Goal: Information Seeking & Learning: Learn about a topic

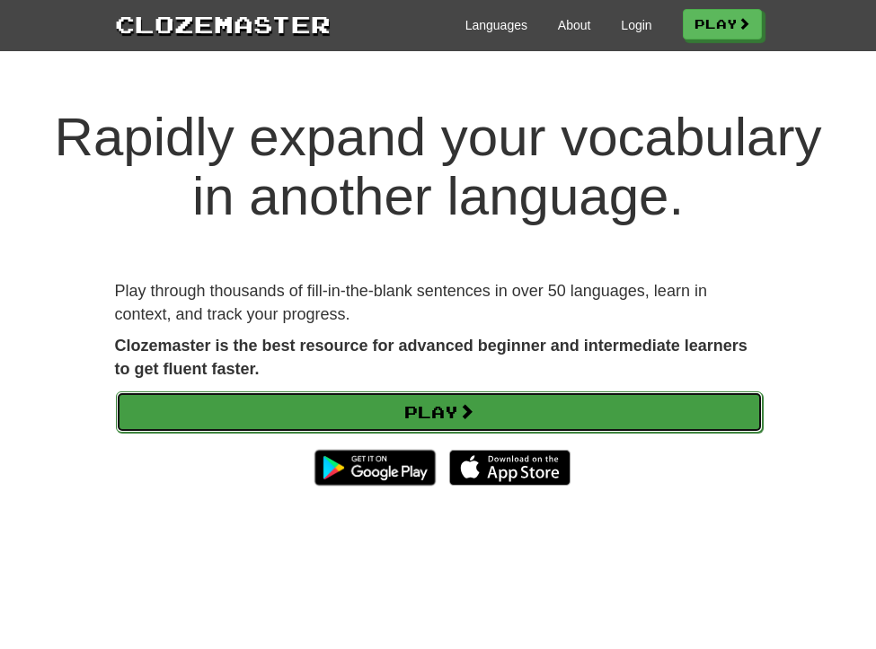
click at [409, 412] on link "Play" at bounding box center [439, 412] width 647 height 41
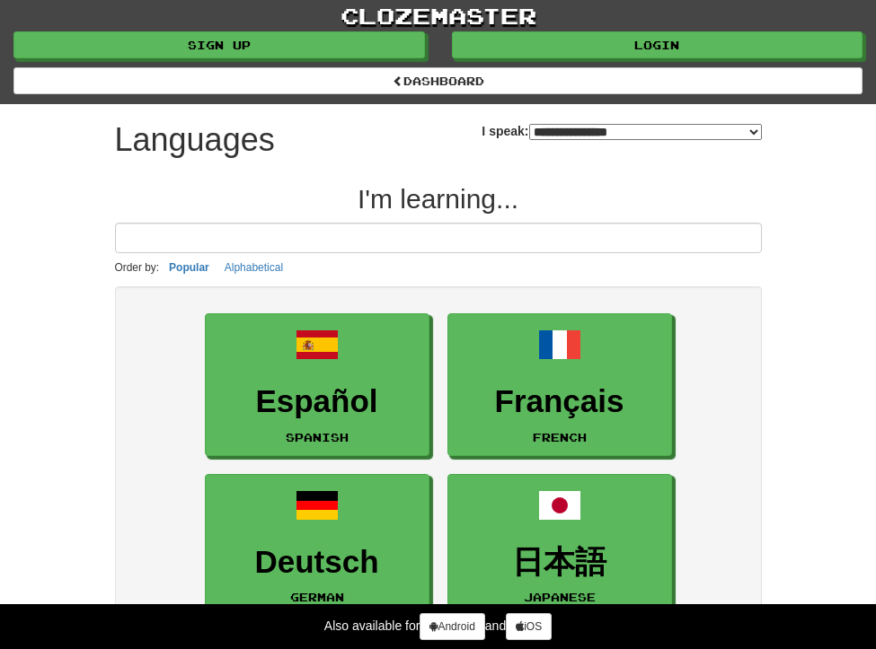
select select "*******"
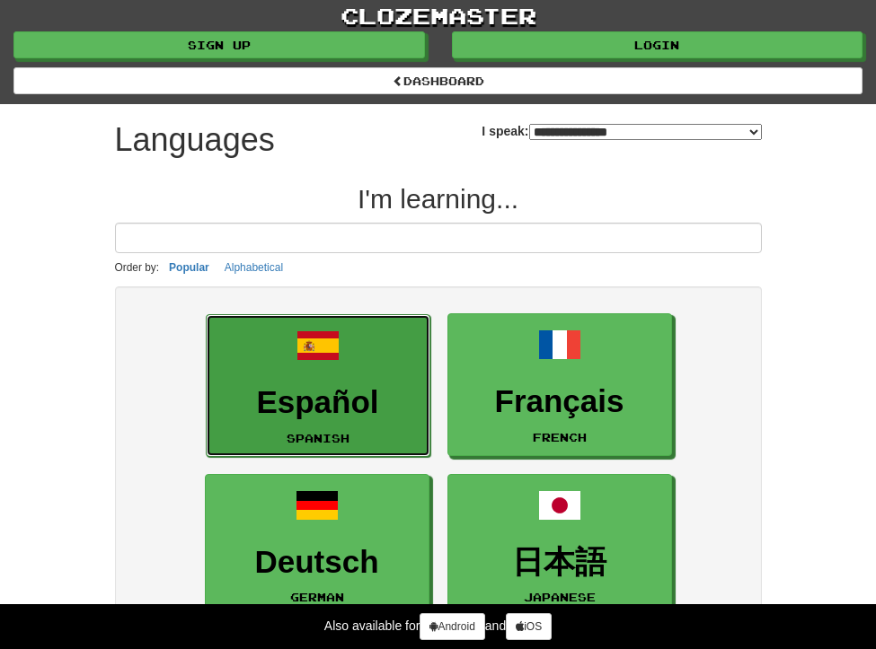
click at [377, 411] on h3 "Español" at bounding box center [318, 402] width 205 height 35
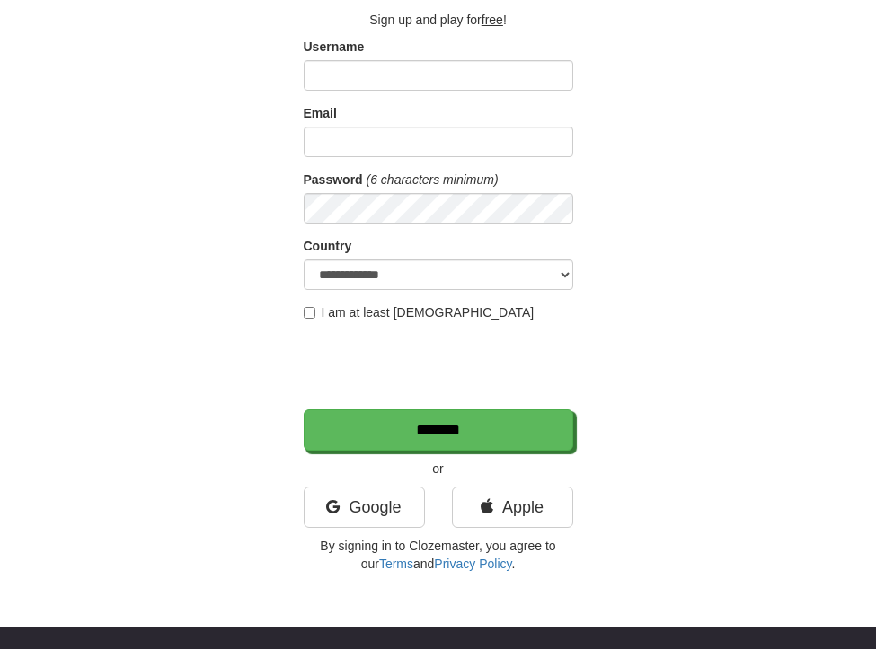
scroll to position [180, 0]
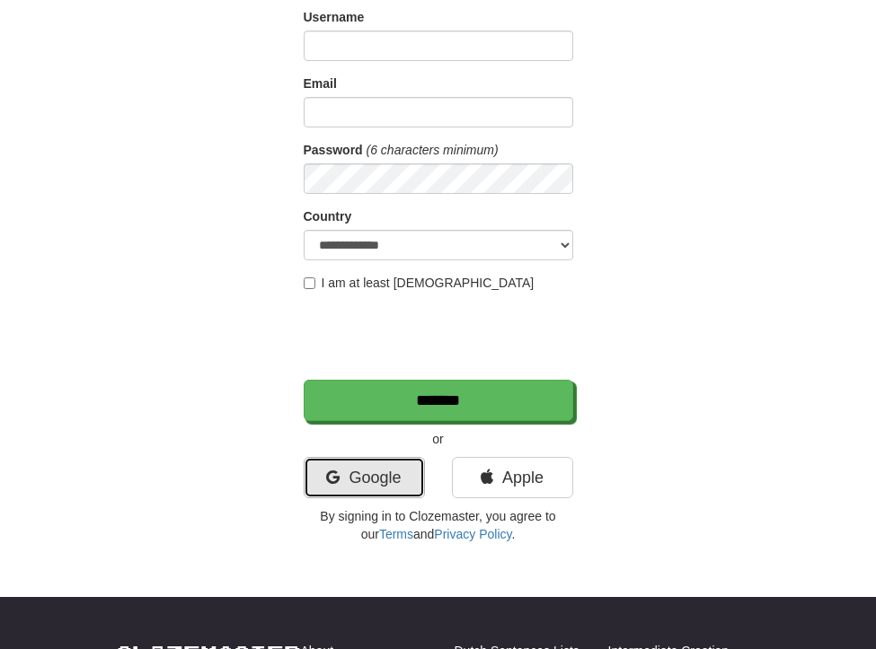
click at [396, 489] on link "Google" at bounding box center [364, 477] width 121 height 41
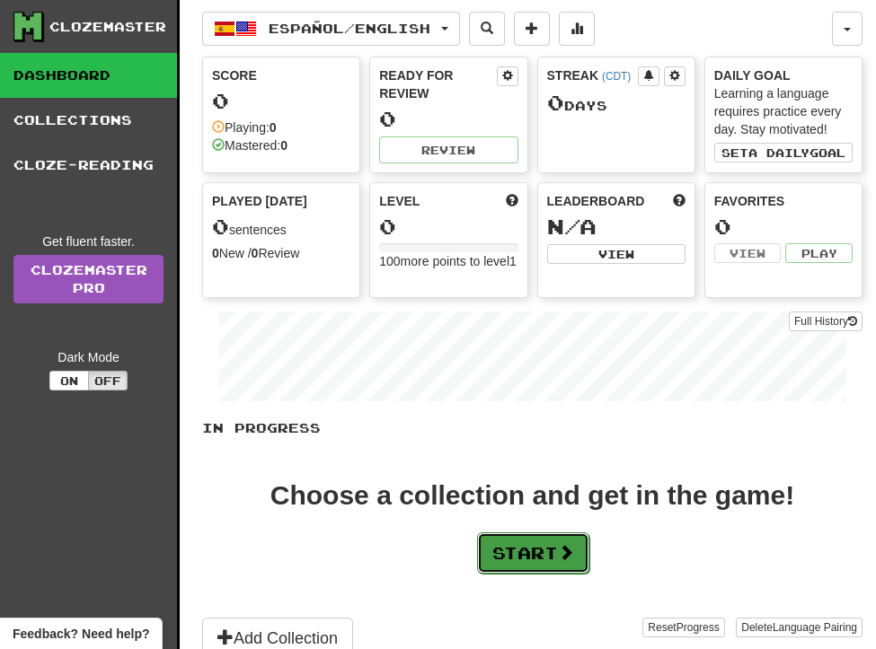
click at [562, 561] on button "Start" at bounding box center [533, 553] width 112 height 41
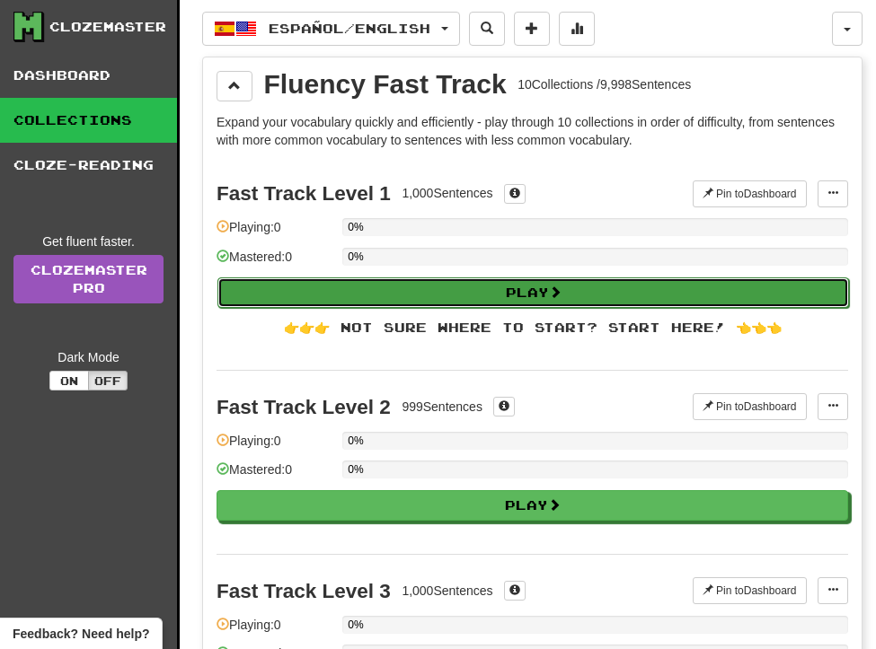
click at [489, 292] on button "Play" at bounding box center [532, 293] width 631 height 31
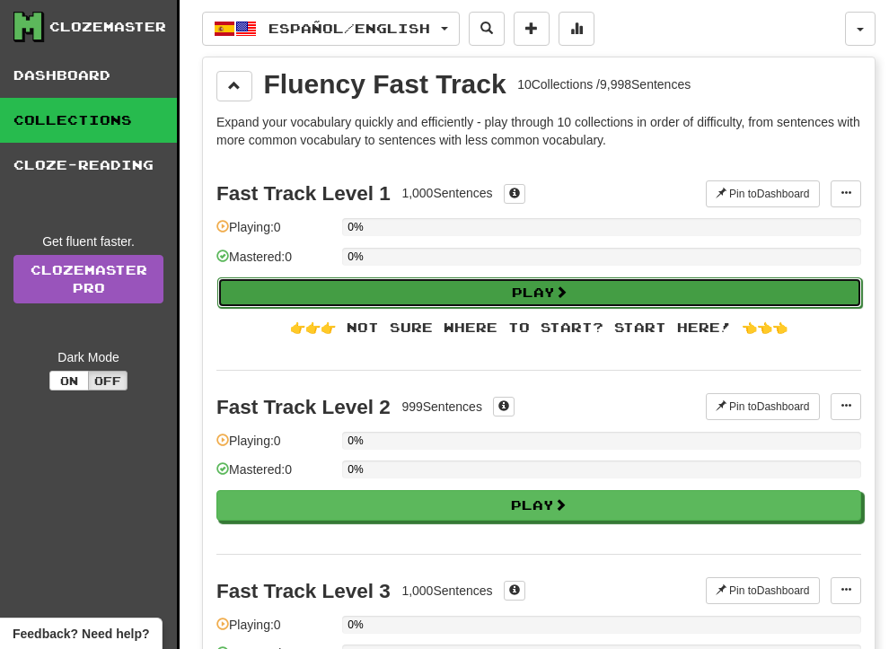
select select "**"
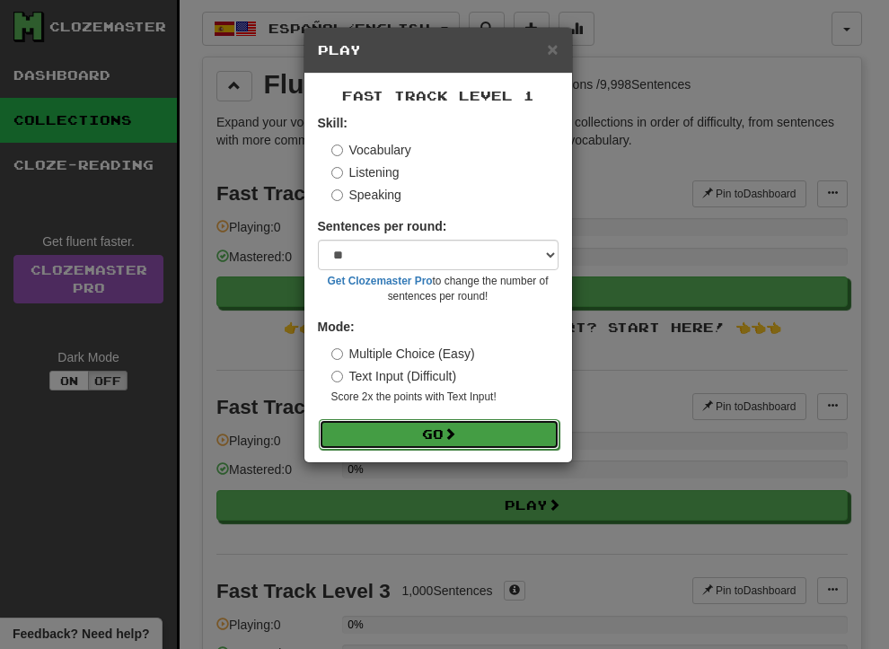
click at [422, 446] on button "Go" at bounding box center [439, 435] width 241 height 31
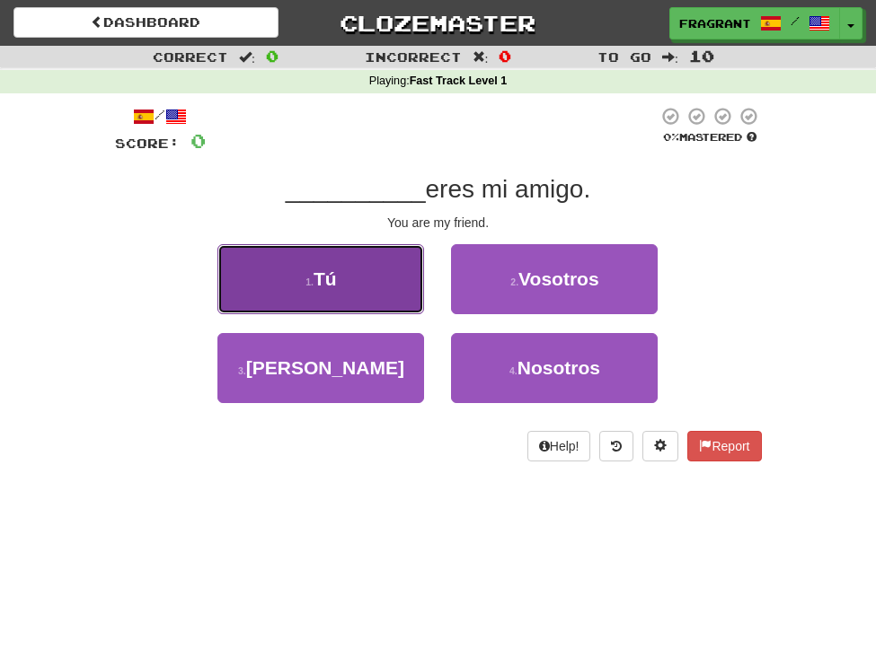
click at [360, 267] on button "1 . Tú" at bounding box center [320, 279] width 207 height 70
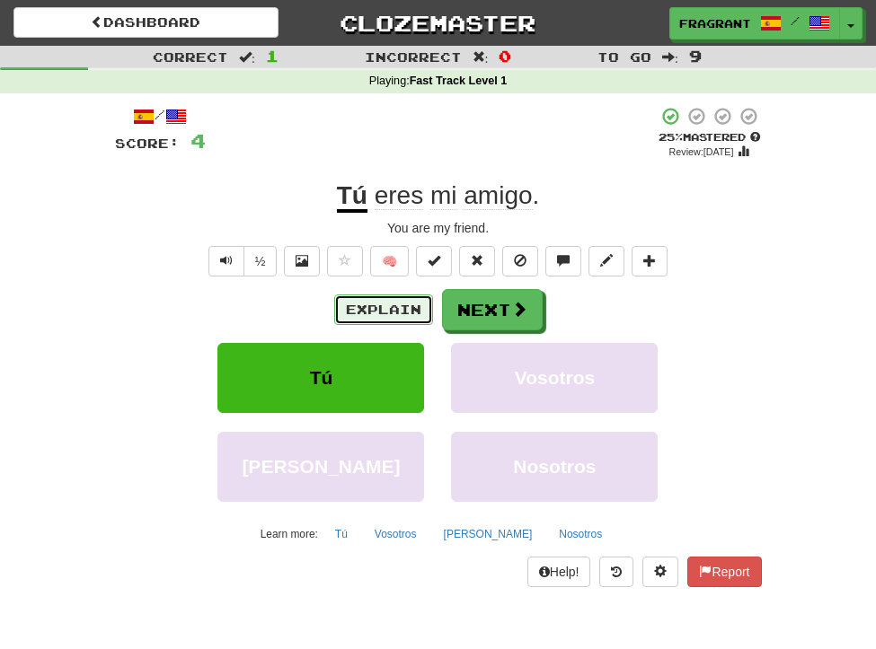
click at [406, 313] on button "Explain" at bounding box center [383, 310] width 99 height 31
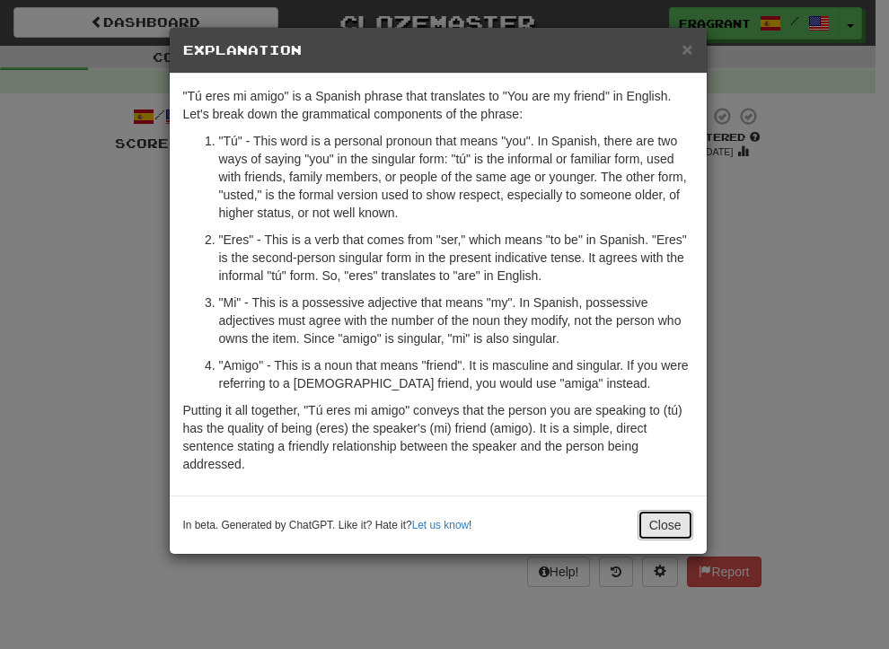
click at [664, 531] on button "Close" at bounding box center [666, 525] width 56 height 31
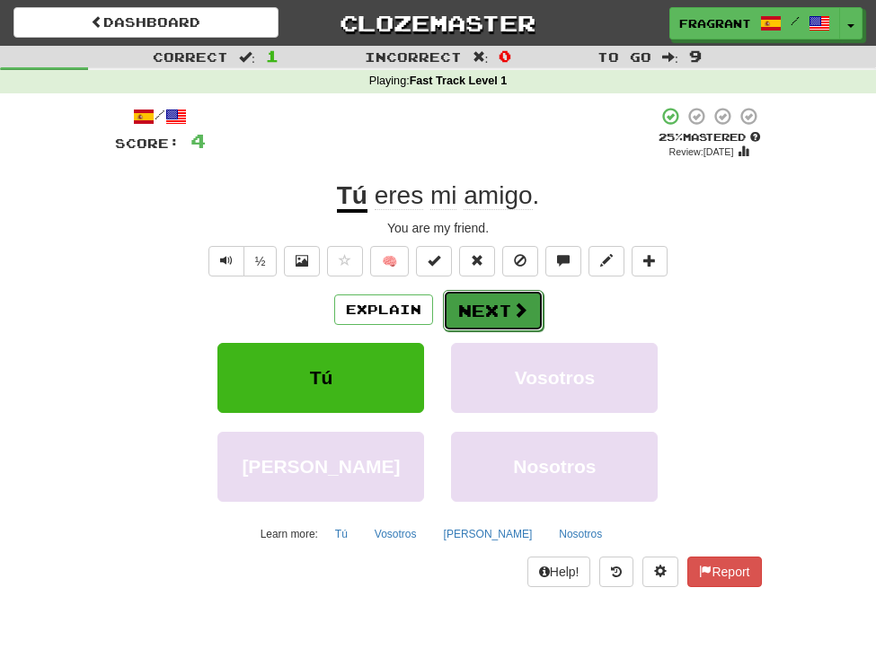
click at [517, 291] on button "Next" at bounding box center [493, 310] width 101 height 41
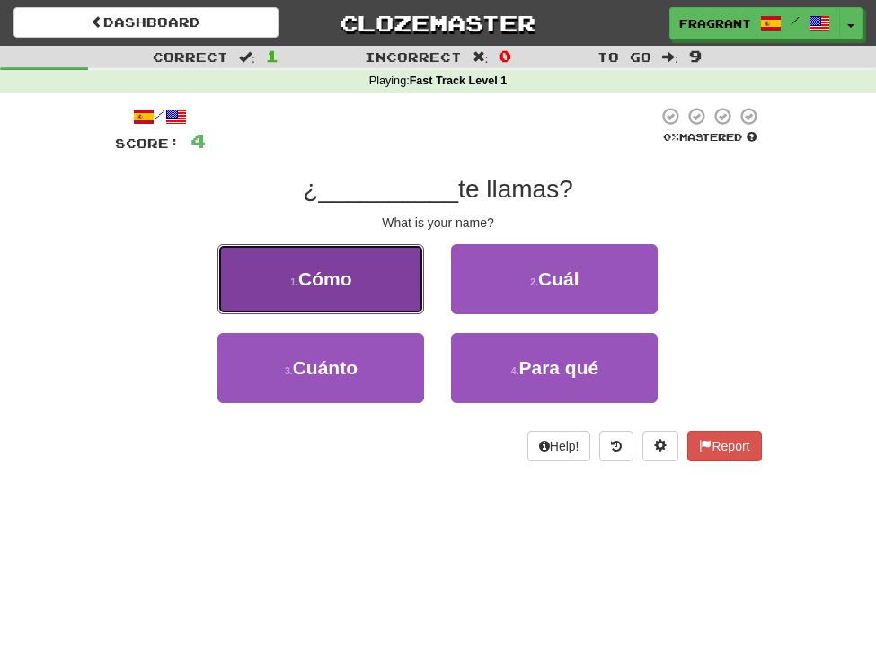
click at [392, 303] on button "1 . Cómo" at bounding box center [320, 279] width 207 height 70
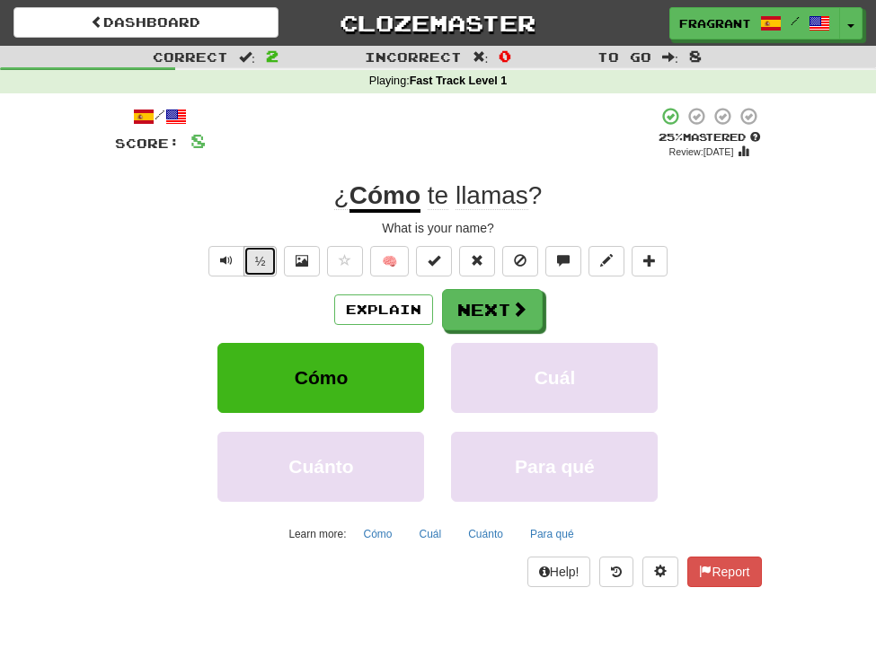
click at [255, 256] on button "½" at bounding box center [260, 261] width 34 height 31
click at [480, 312] on button "Next" at bounding box center [493, 310] width 101 height 41
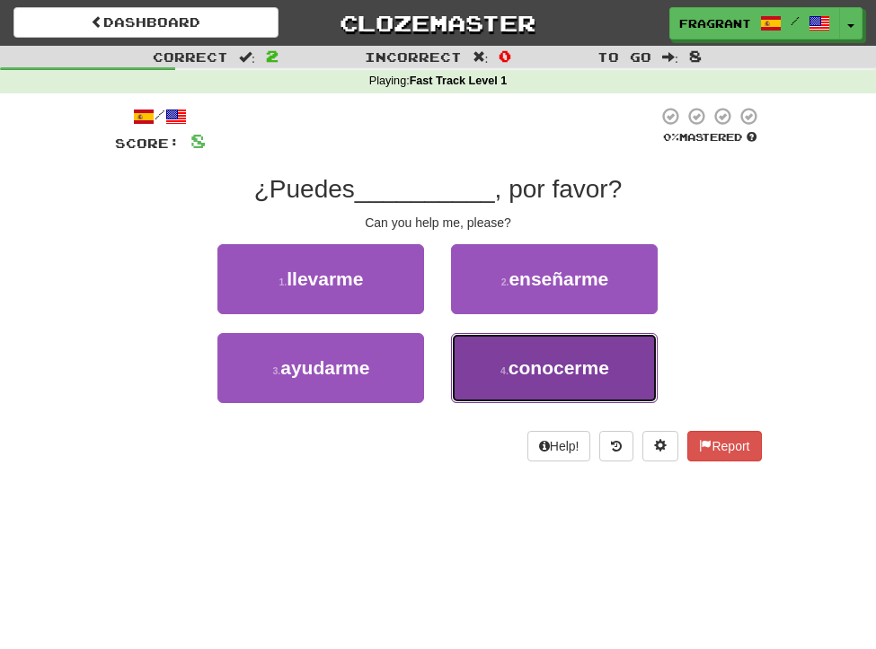
click at [513, 349] on button "4 . conocerme" at bounding box center [554, 368] width 207 height 70
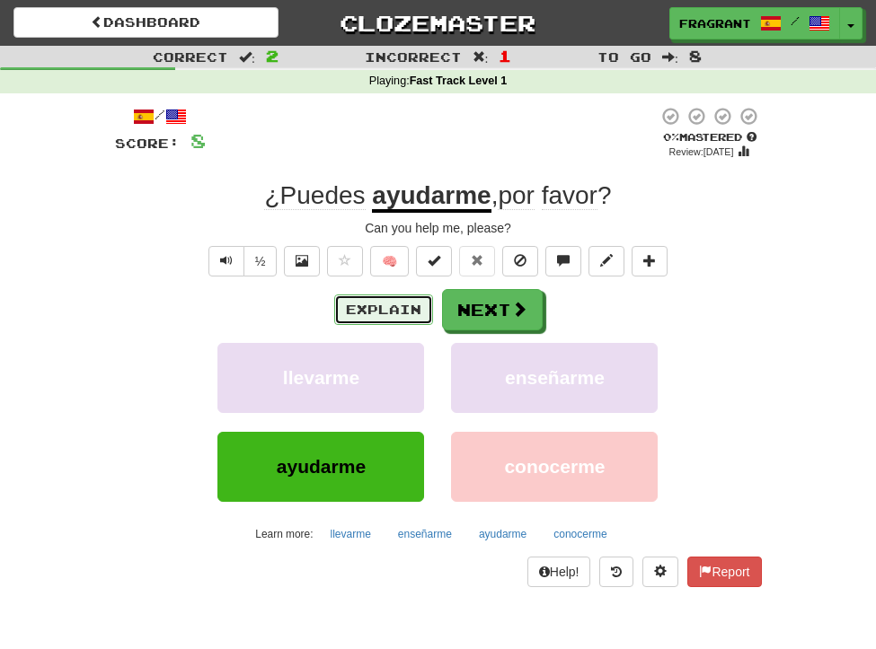
click at [386, 312] on button "Explain" at bounding box center [383, 310] width 99 height 31
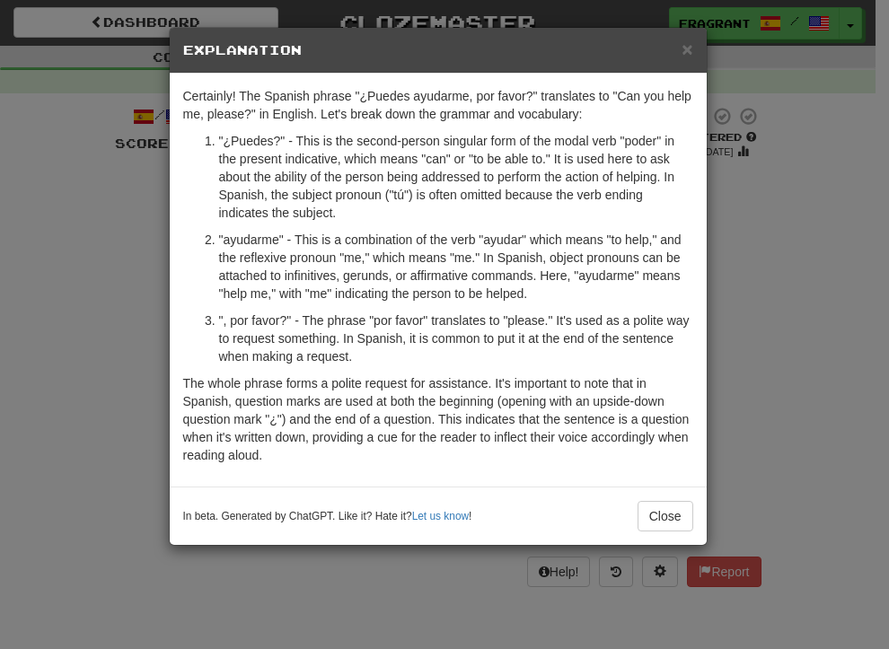
click at [749, 302] on div "× Explanation Certainly! The Spanish phrase "¿Puedes ayudarme, por favor?" tran…" at bounding box center [444, 324] width 889 height 649
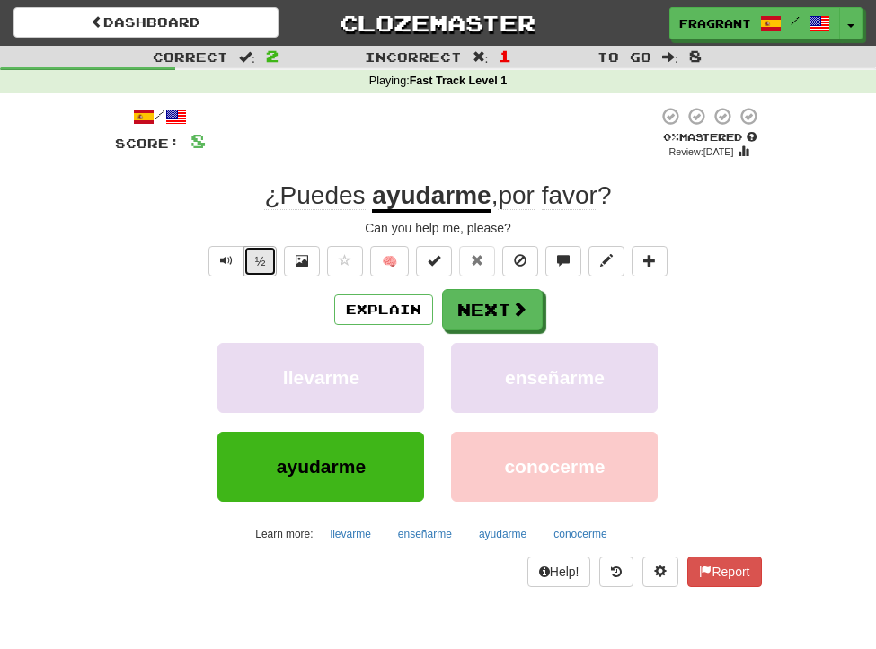
click at [267, 262] on button "½" at bounding box center [260, 261] width 34 height 31
click at [268, 262] on button "½" at bounding box center [260, 261] width 34 height 31
click at [354, 304] on button "Explain" at bounding box center [383, 310] width 99 height 31
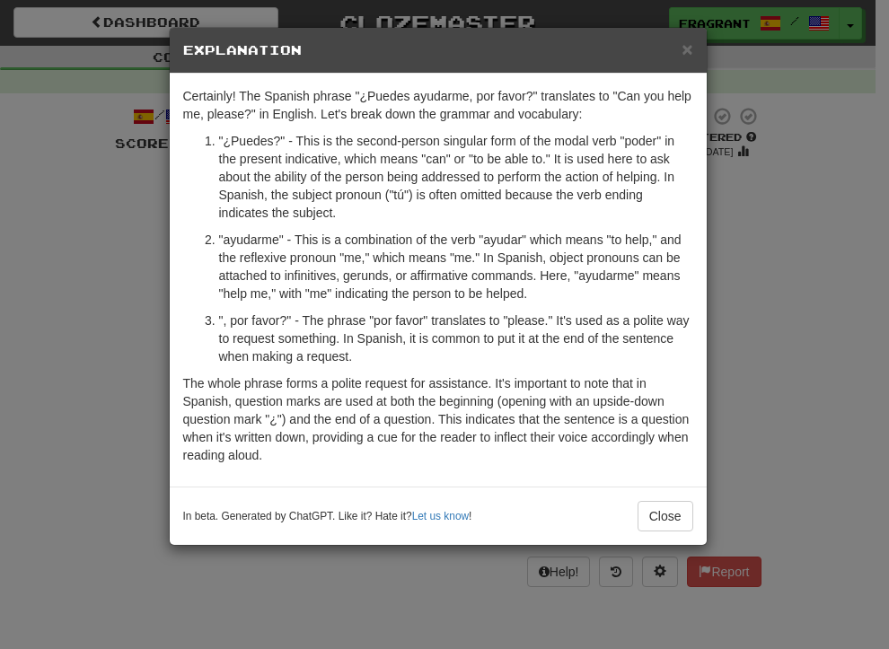
click at [802, 328] on div "× Explanation Certainly! The Spanish phrase "¿Puedes ayudarme, por favor?" tran…" at bounding box center [444, 324] width 889 height 649
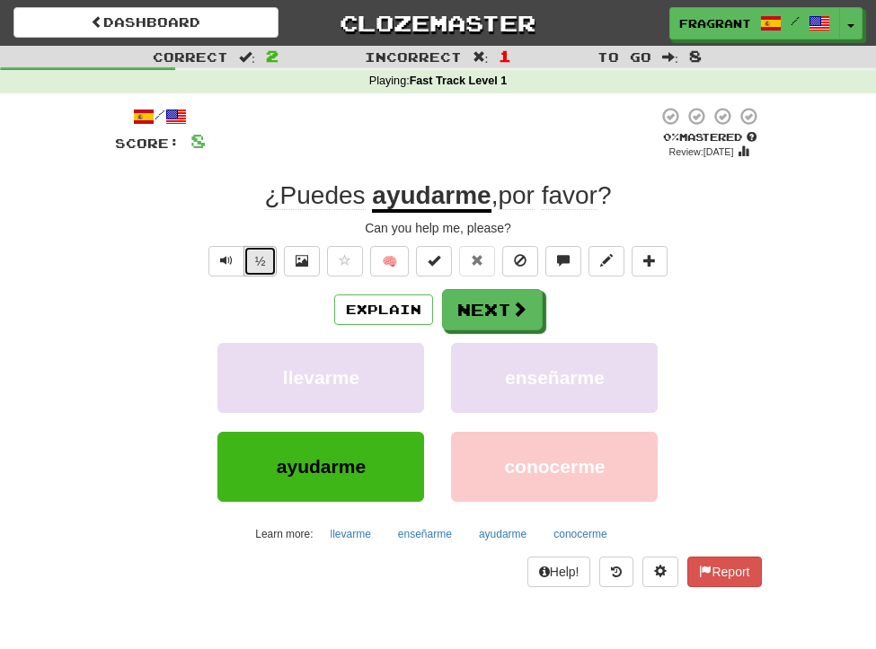
click at [259, 269] on button "½" at bounding box center [260, 261] width 34 height 31
click at [265, 272] on button "½" at bounding box center [260, 261] width 34 height 31
click at [236, 268] on button "Text-to-speech controls" at bounding box center [226, 261] width 36 height 31
click at [526, 313] on span at bounding box center [520, 310] width 16 height 16
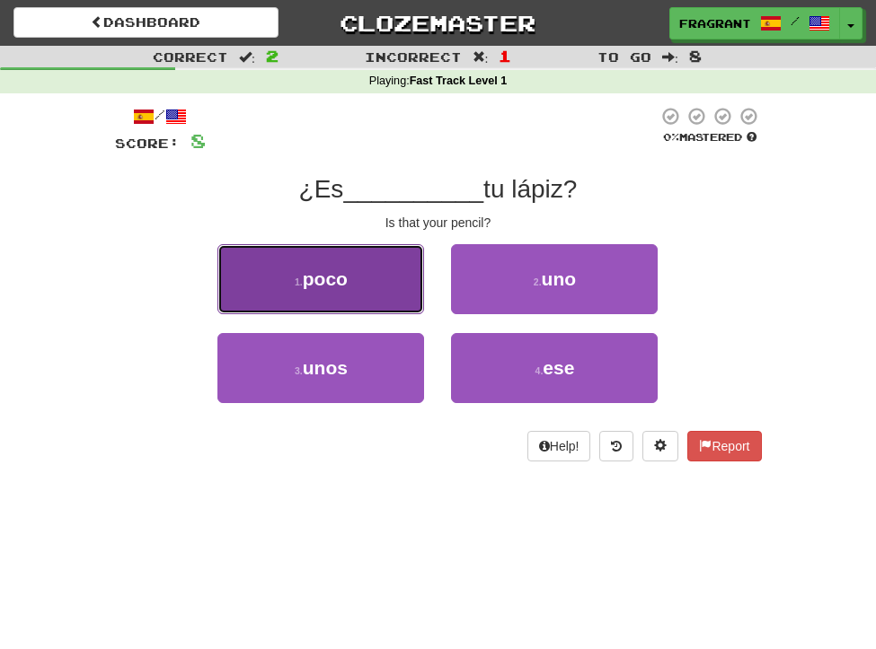
click at [303, 275] on button "1 . poco" at bounding box center [320, 279] width 207 height 70
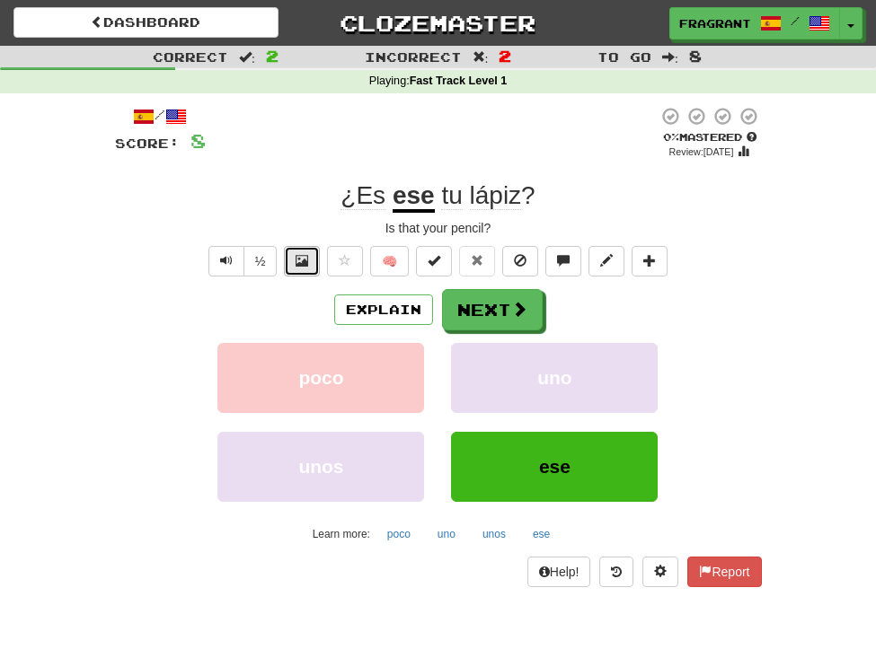
click at [301, 268] on button at bounding box center [302, 261] width 36 height 31
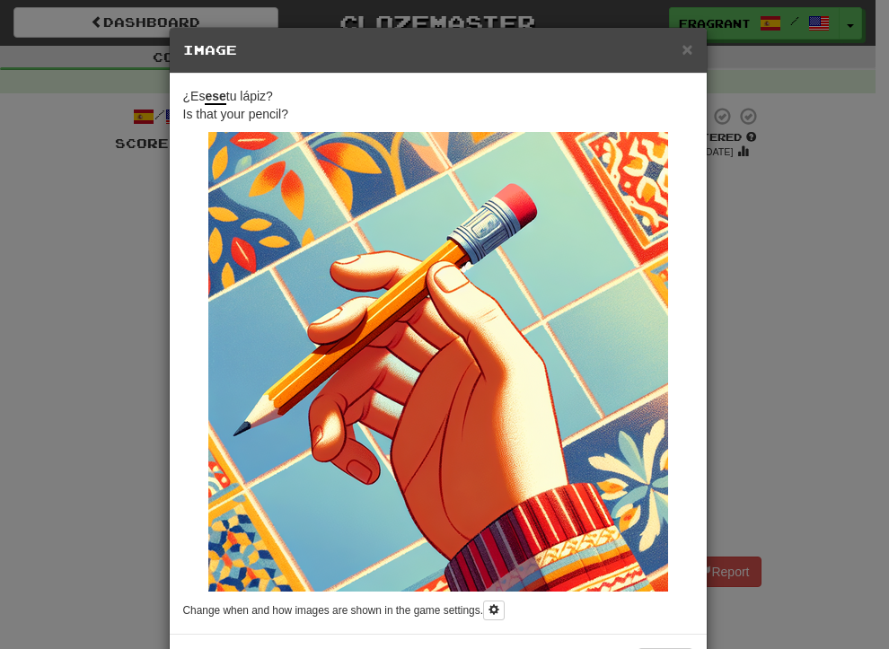
scroll to position [71, 0]
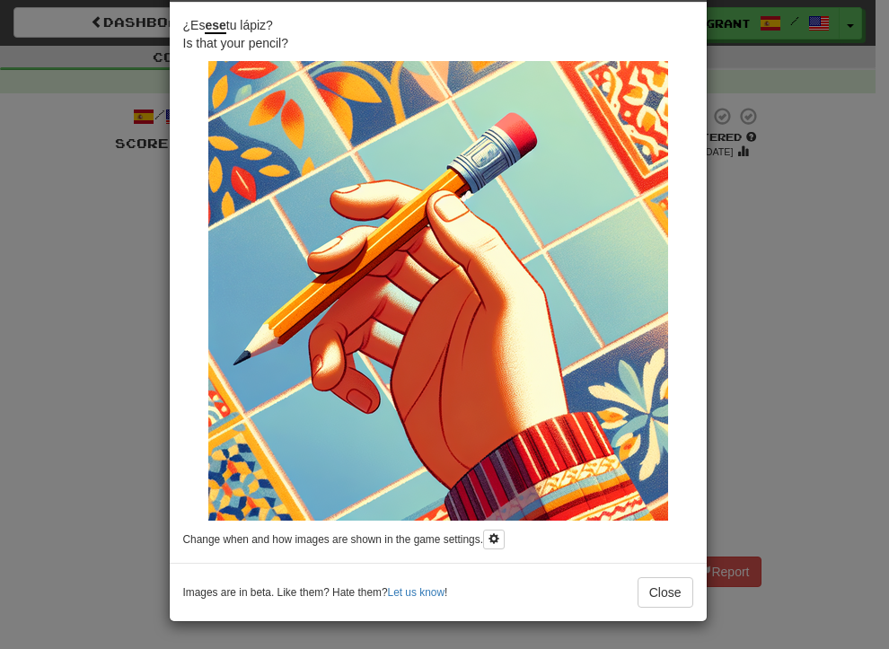
click at [836, 307] on div "× Image ¿Es ese tu lápiz? Is that your pencil? Change when and how images are s…" at bounding box center [444, 324] width 889 height 649
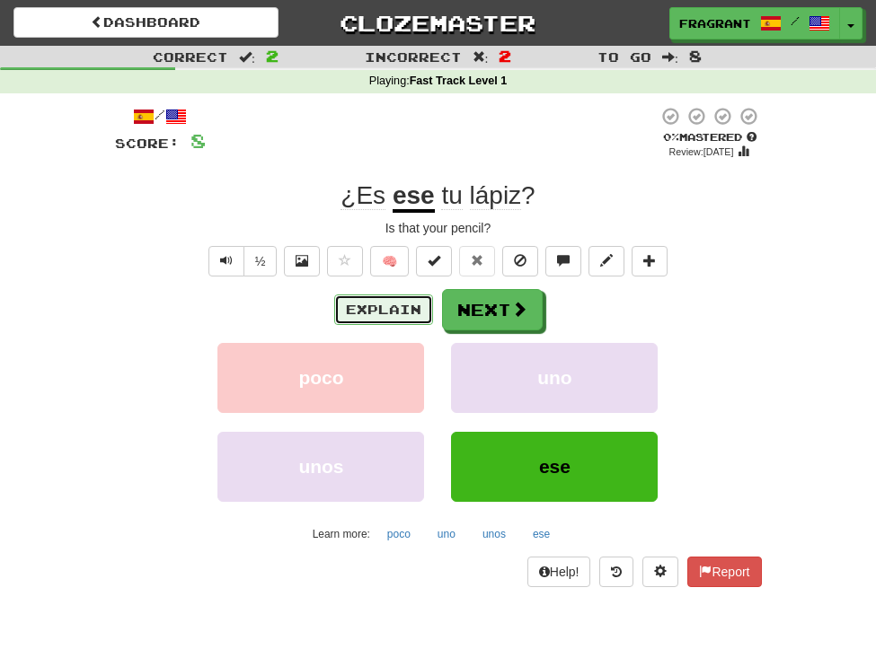
click at [417, 299] on button "Explain" at bounding box center [383, 310] width 99 height 31
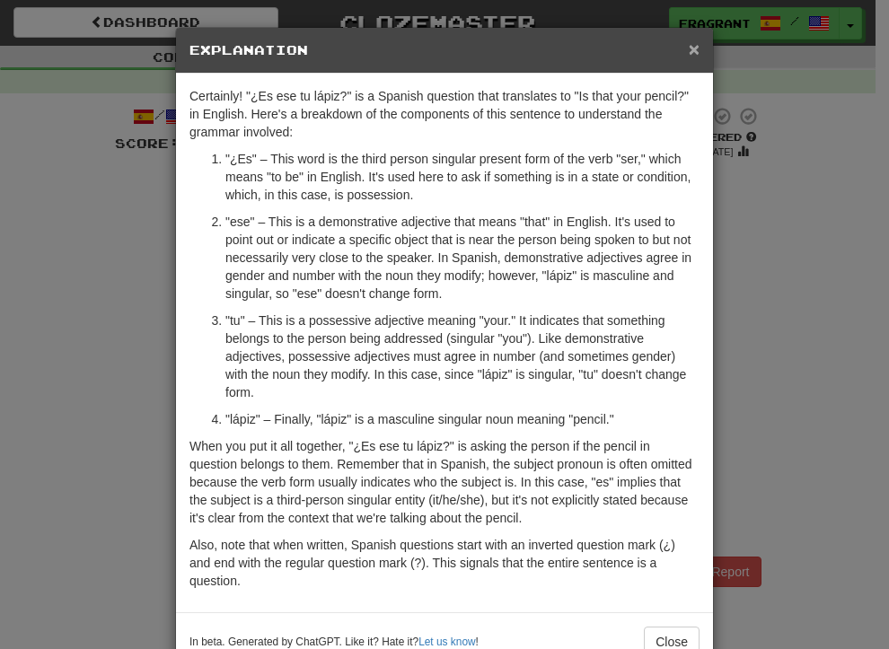
click at [689, 53] on span "×" at bounding box center [694, 49] width 11 height 21
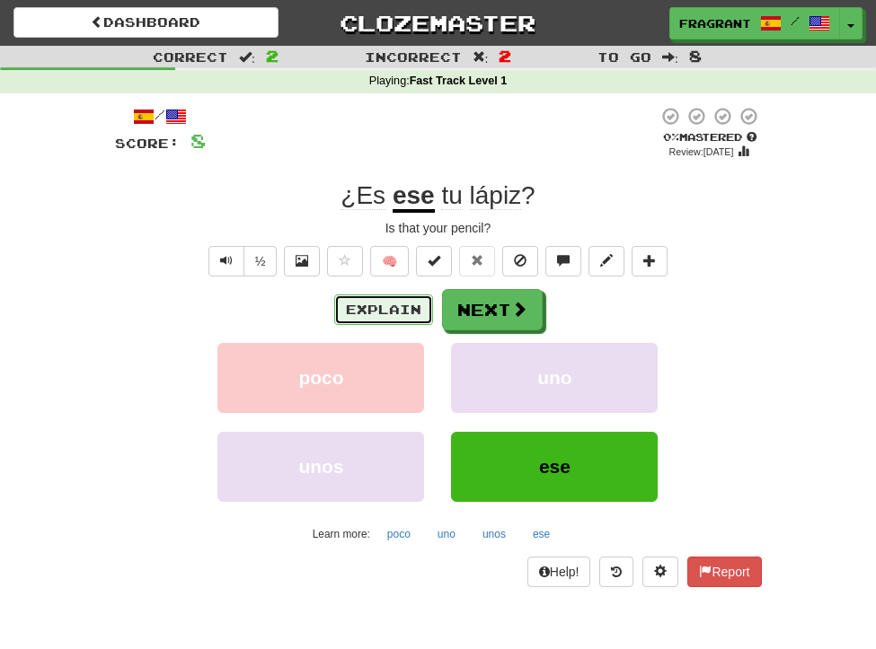
click at [367, 314] on button "Explain" at bounding box center [383, 310] width 99 height 31
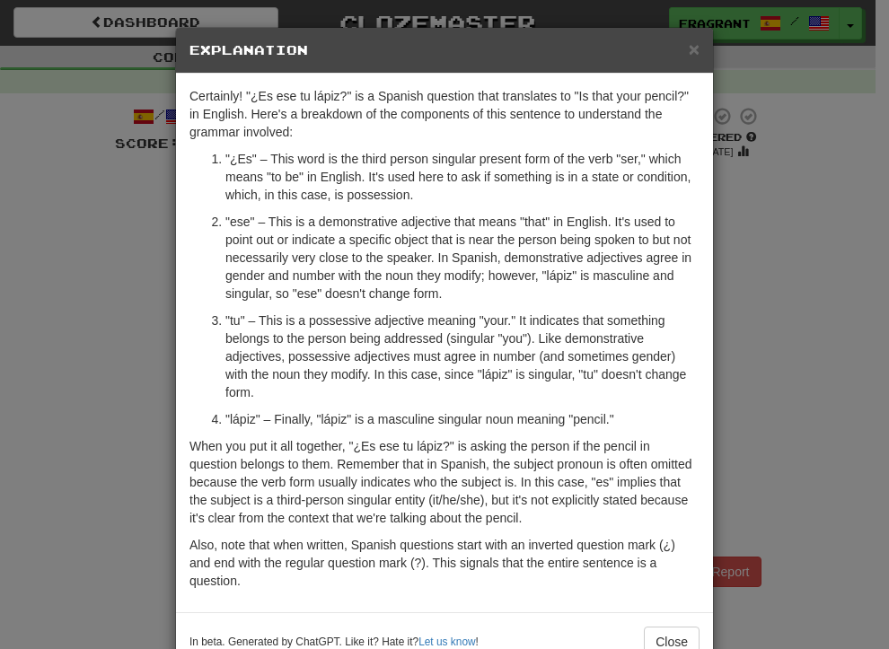
click at [757, 355] on div "× Explanation Certainly! "¿Es ese tu lápiz?" is a Spanish question that transla…" at bounding box center [444, 324] width 889 height 649
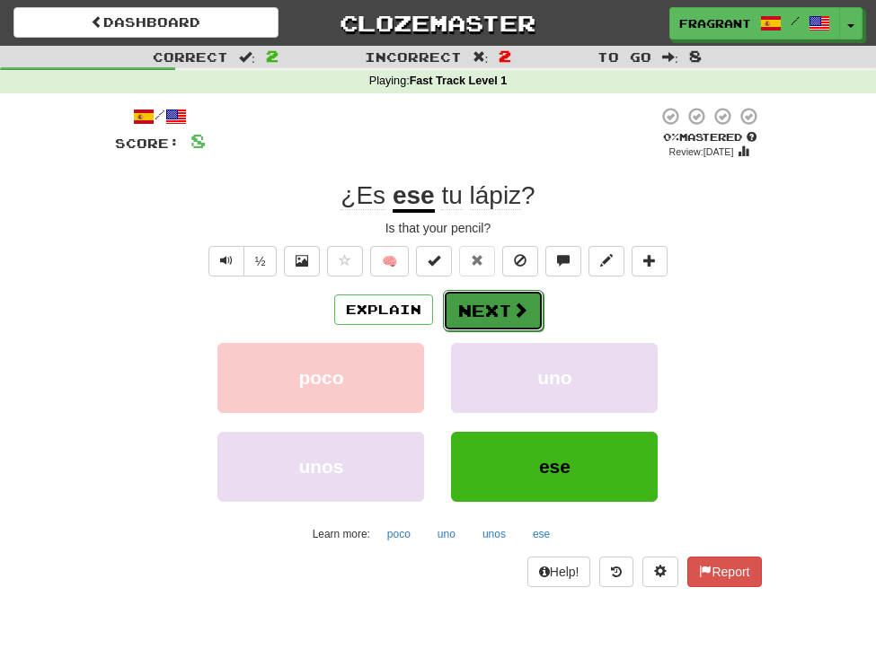
click at [486, 305] on button "Next" at bounding box center [493, 310] width 101 height 41
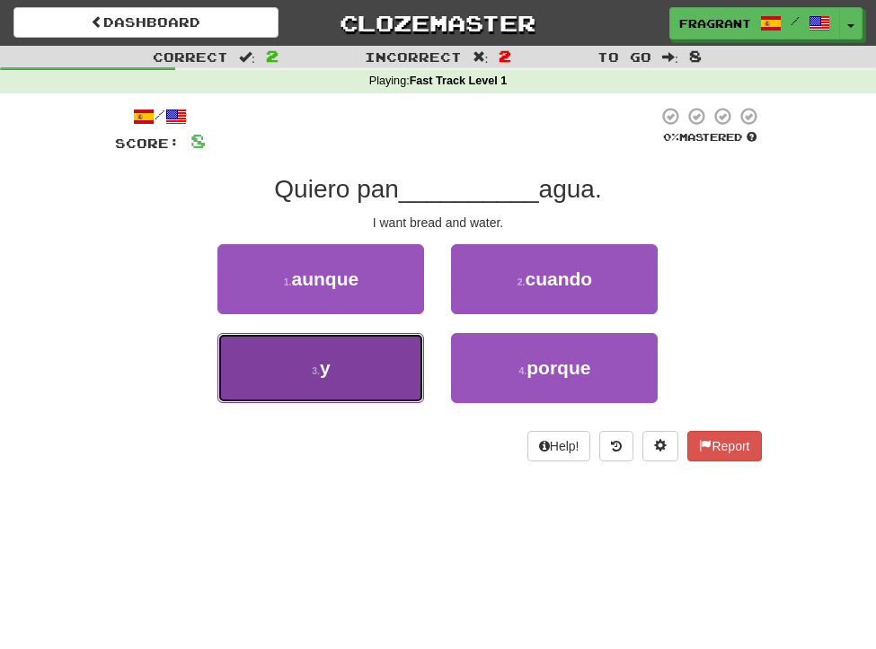
click at [361, 393] on button "3 . y" at bounding box center [320, 368] width 207 height 70
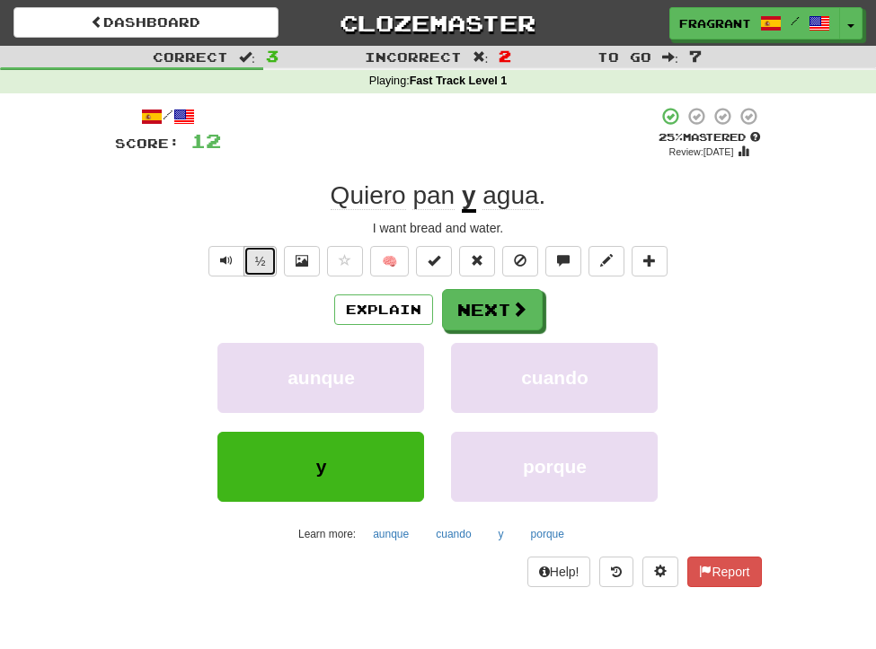
click at [270, 271] on button "½" at bounding box center [260, 261] width 34 height 31
click at [463, 305] on button "Next" at bounding box center [493, 310] width 101 height 41
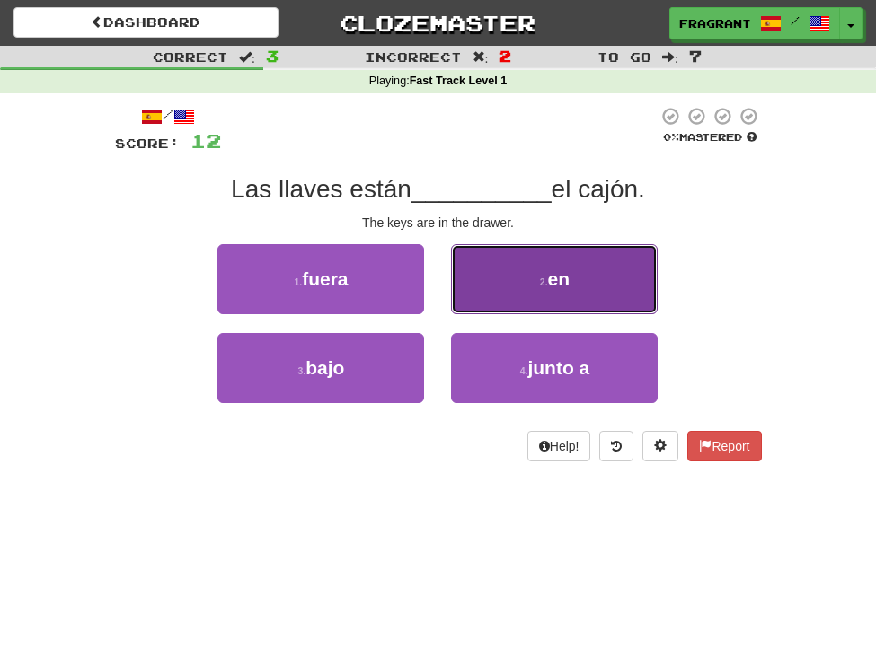
click at [543, 263] on button "2 . en" at bounding box center [554, 279] width 207 height 70
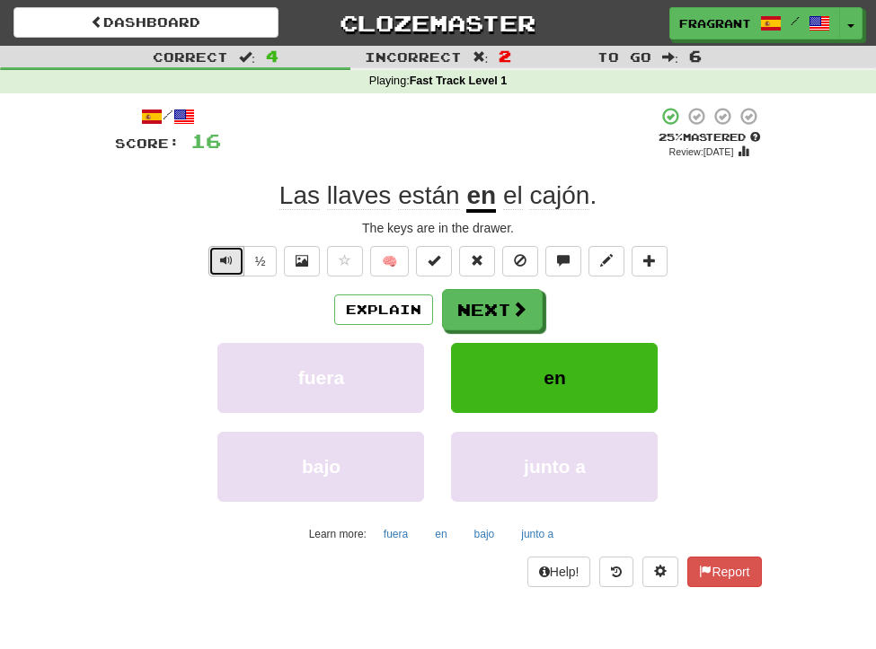
click at [241, 259] on button "Text-to-speech controls" at bounding box center [226, 261] width 36 height 31
click at [274, 259] on button "½" at bounding box center [260, 261] width 34 height 31
click at [242, 207] on div "Las llaves están en el cajón ." at bounding box center [438, 196] width 647 height 32
click at [362, 308] on button "Explain" at bounding box center [383, 310] width 99 height 31
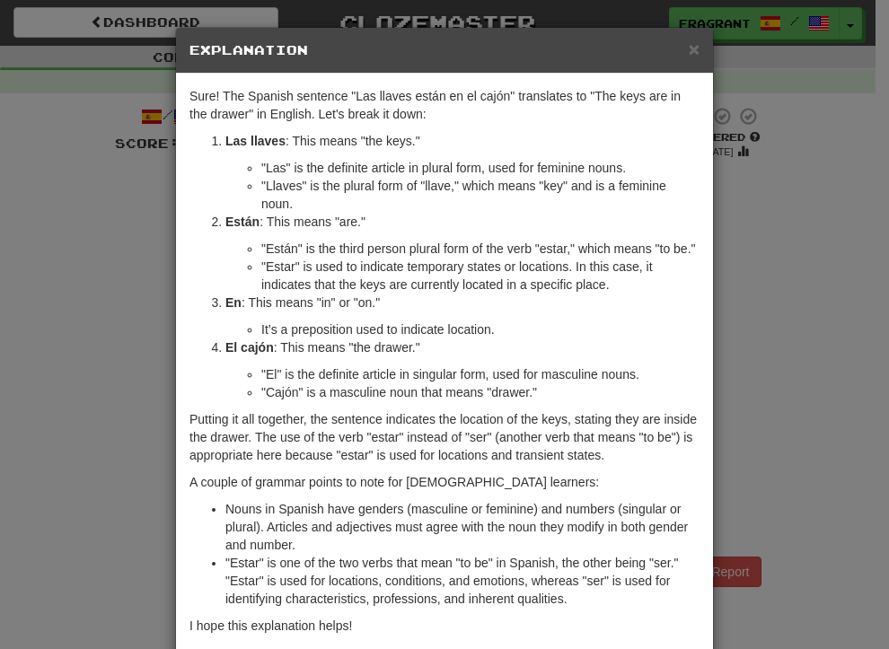
click at [815, 305] on div "× Explanation Sure! The Spanish sentence "Las llaves están en el cajón" transla…" at bounding box center [444, 324] width 889 height 649
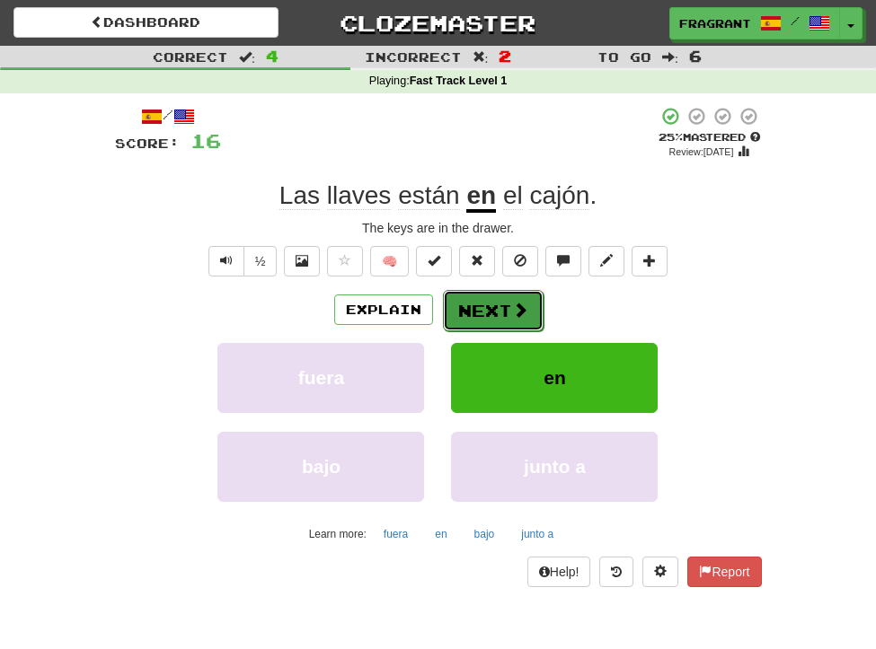
click at [529, 320] on button "Next" at bounding box center [493, 310] width 101 height 41
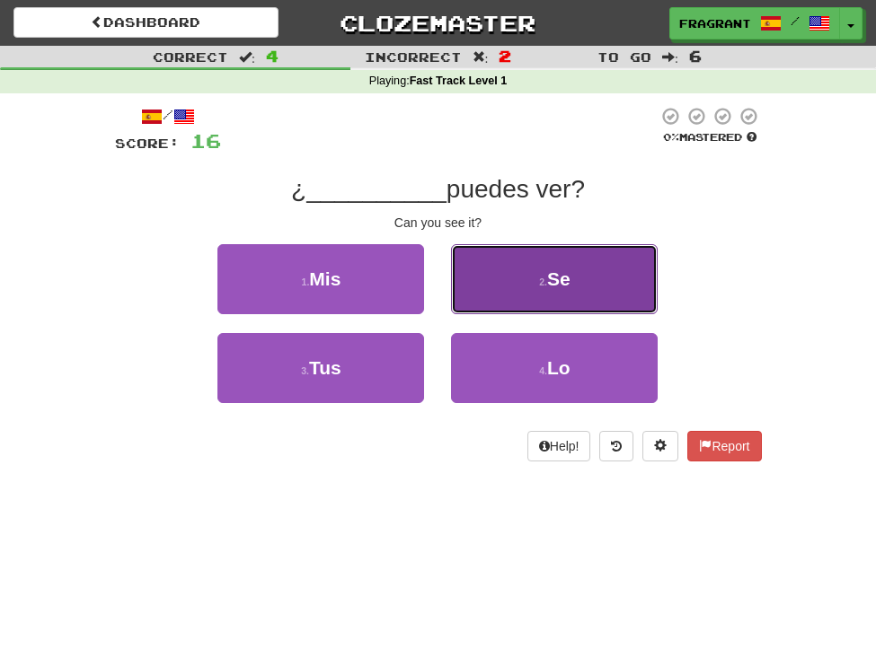
click at [558, 307] on button "2 . Se" at bounding box center [554, 279] width 207 height 70
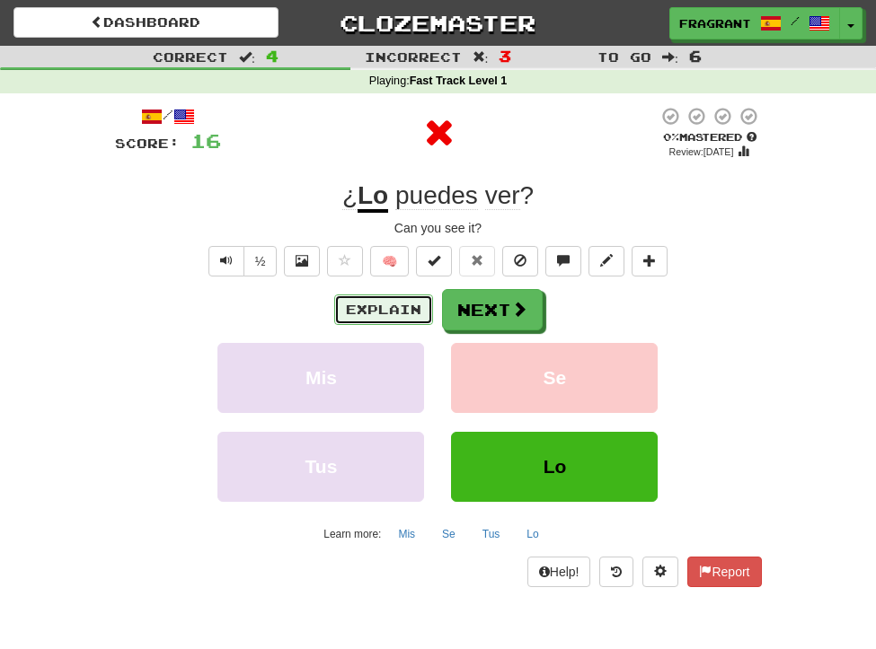
click at [377, 309] on button "Explain" at bounding box center [383, 310] width 99 height 31
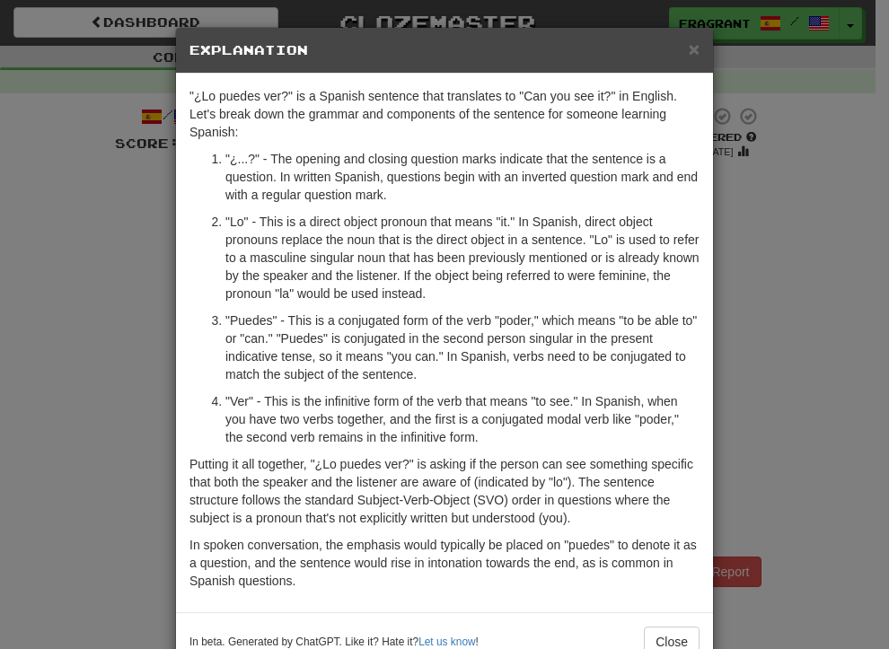
click at [762, 306] on div "× Explanation "¿Lo puedes ver?" is a Spanish sentence that translates to "Can y…" at bounding box center [444, 324] width 889 height 649
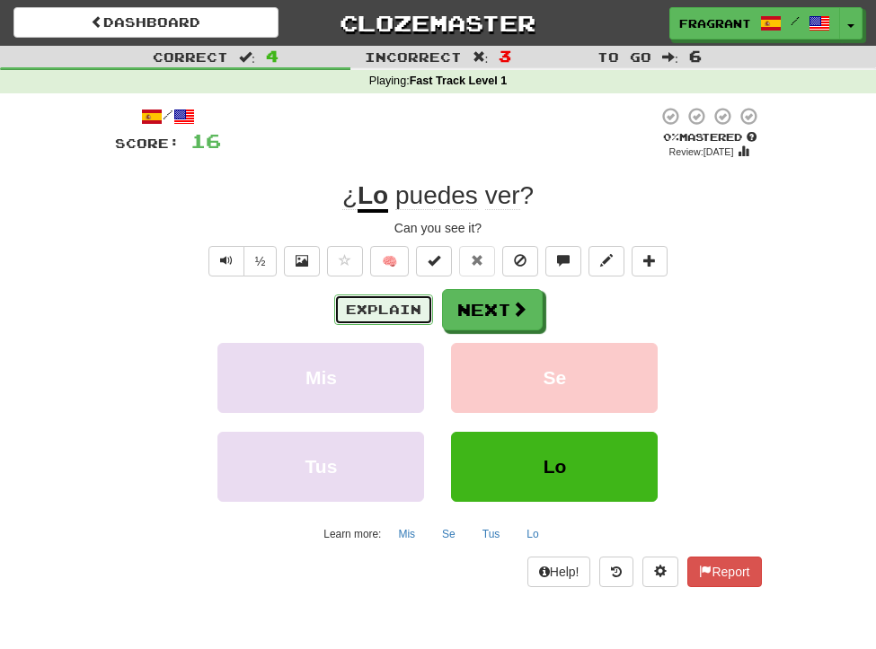
click at [385, 301] on button "Explain" at bounding box center [383, 310] width 99 height 31
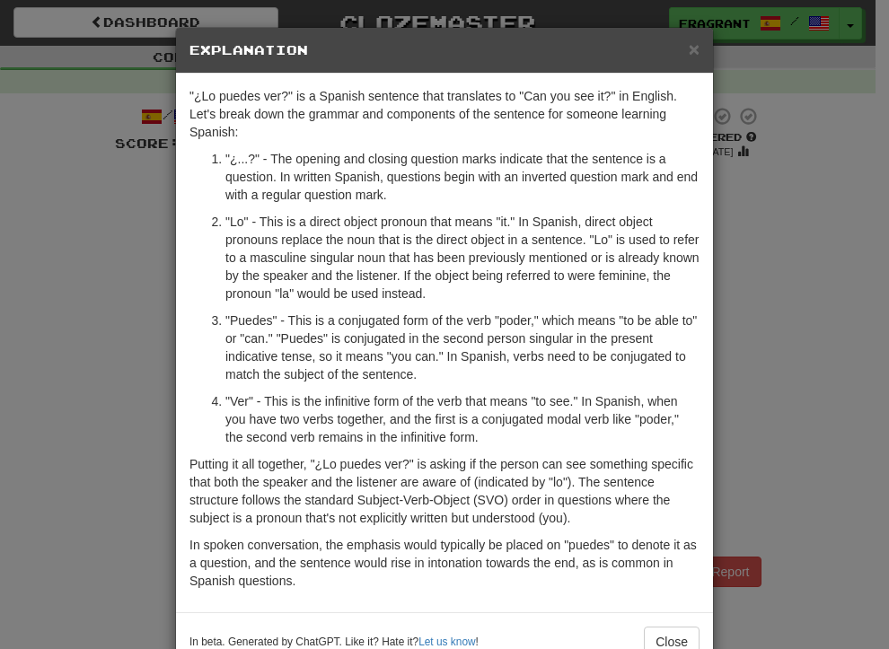
click at [845, 272] on div "× Explanation "¿Lo puedes ver?" is a Spanish sentence that translates to "Can y…" at bounding box center [444, 324] width 889 height 649
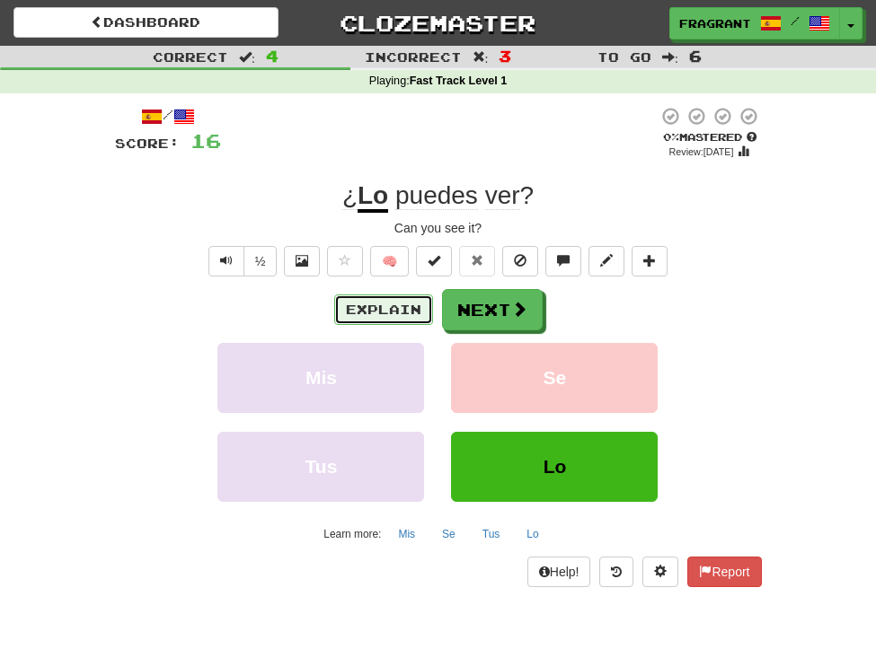
click at [395, 297] on button "Explain" at bounding box center [383, 310] width 99 height 31
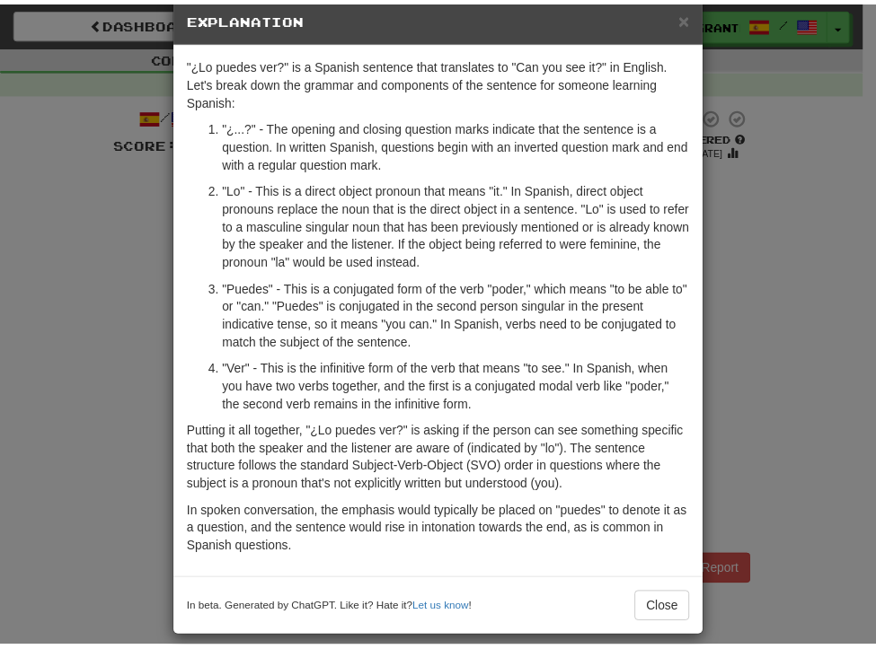
scroll to position [49, 0]
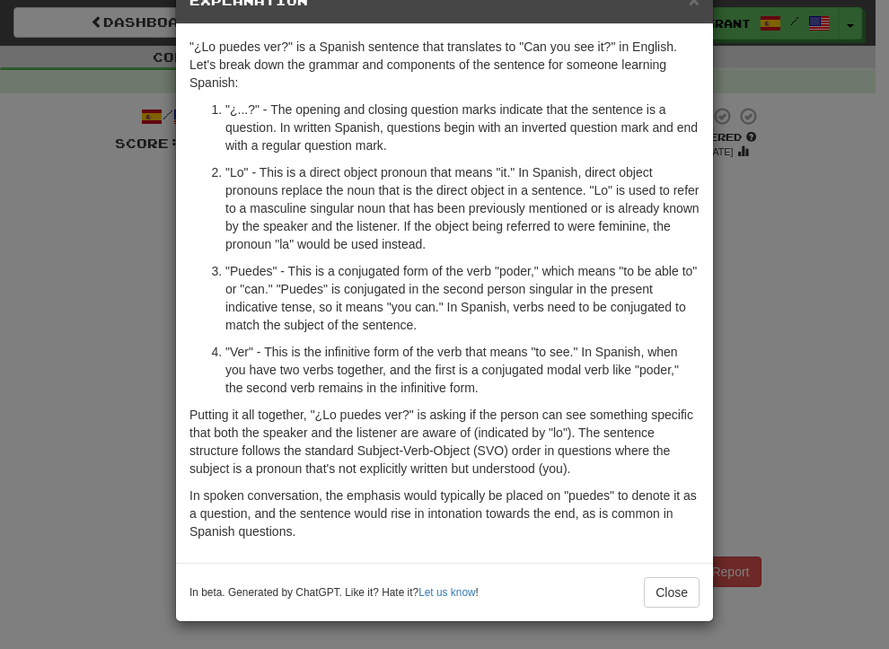
click at [808, 324] on div "× Explanation "¿Lo puedes ver?" is a Spanish sentence that translates to "Can y…" at bounding box center [444, 324] width 889 height 649
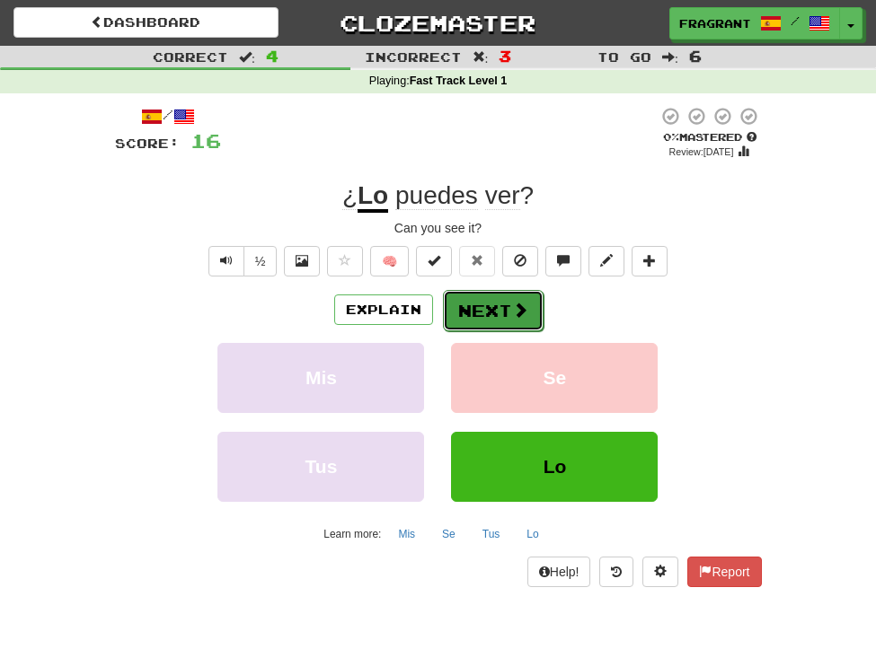
click at [522, 314] on span at bounding box center [520, 310] width 16 height 16
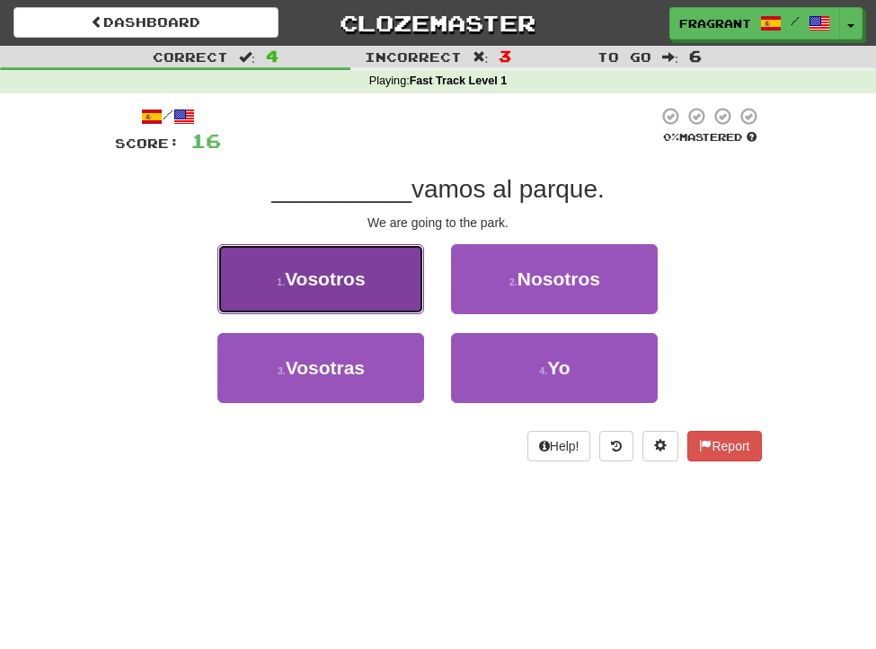
click at [406, 293] on button "1 . [GEOGRAPHIC_DATA]" at bounding box center [320, 279] width 207 height 70
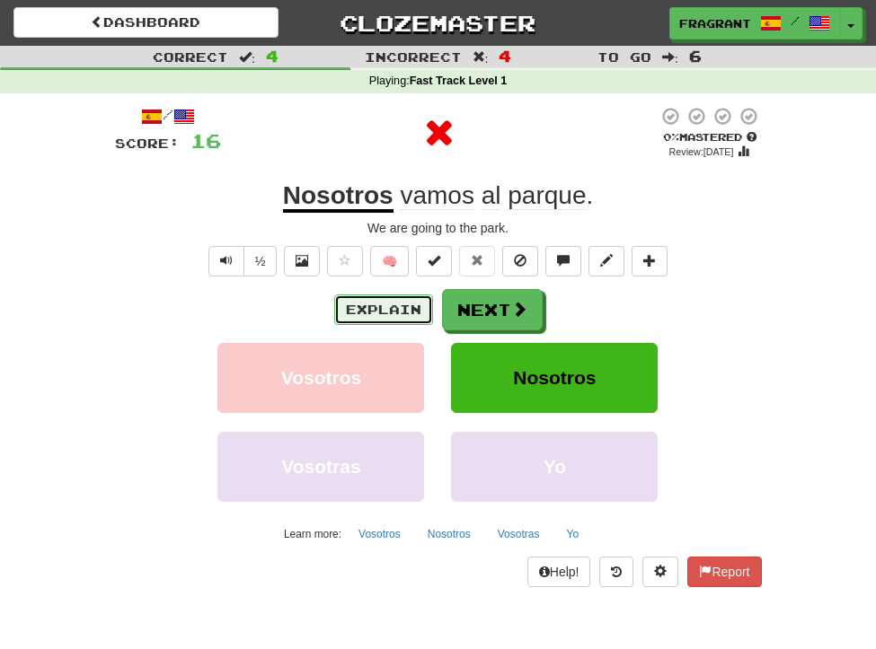
click at [375, 307] on button "Explain" at bounding box center [383, 310] width 99 height 31
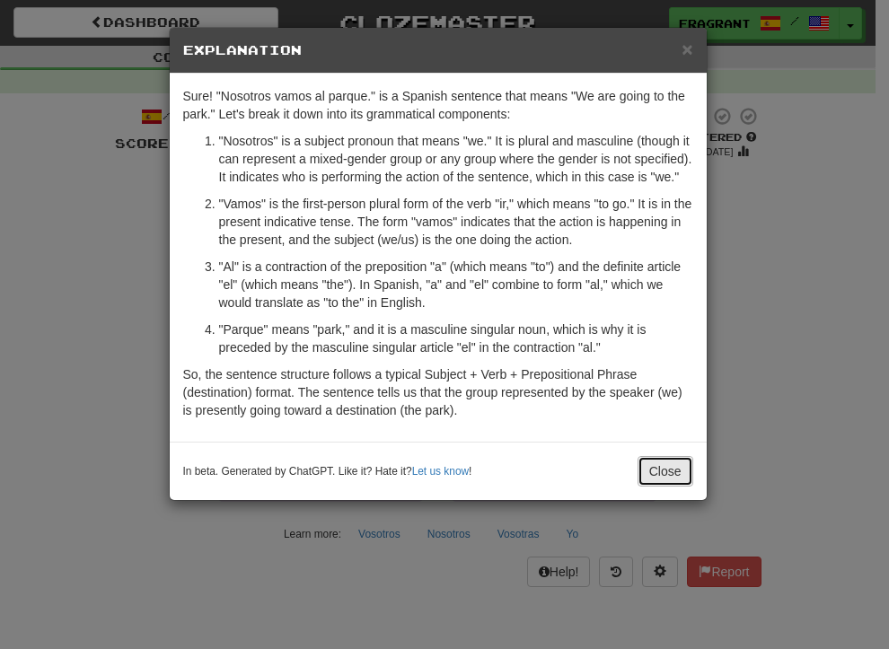
click at [663, 466] on button "Close" at bounding box center [666, 471] width 56 height 31
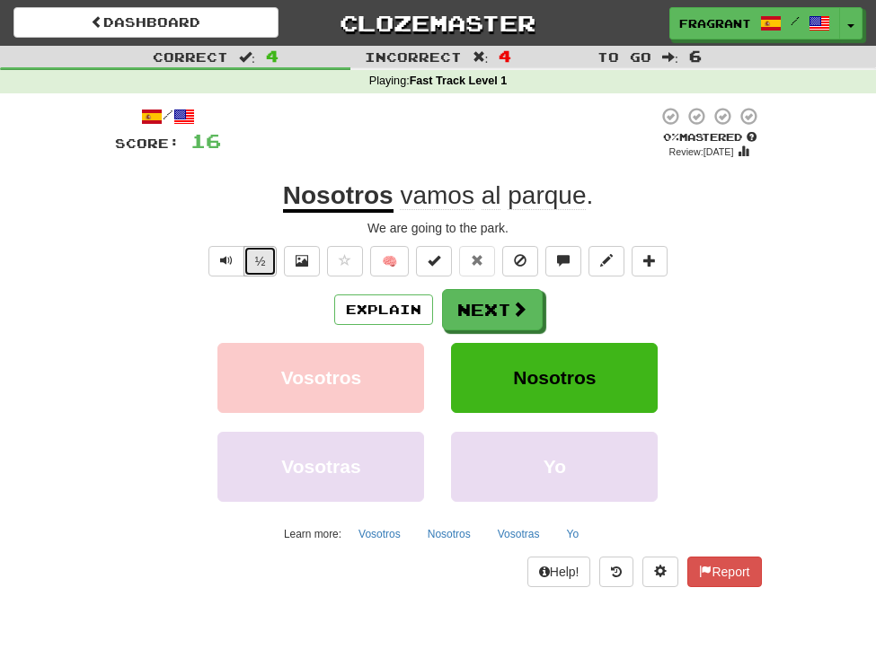
click at [260, 264] on button "½" at bounding box center [260, 261] width 34 height 31
click at [227, 261] on span "Text-to-speech controls" at bounding box center [226, 260] width 13 height 13
click at [225, 260] on span "Text-to-speech controls" at bounding box center [226, 260] width 13 height 13
click at [508, 296] on button "Next" at bounding box center [493, 310] width 101 height 41
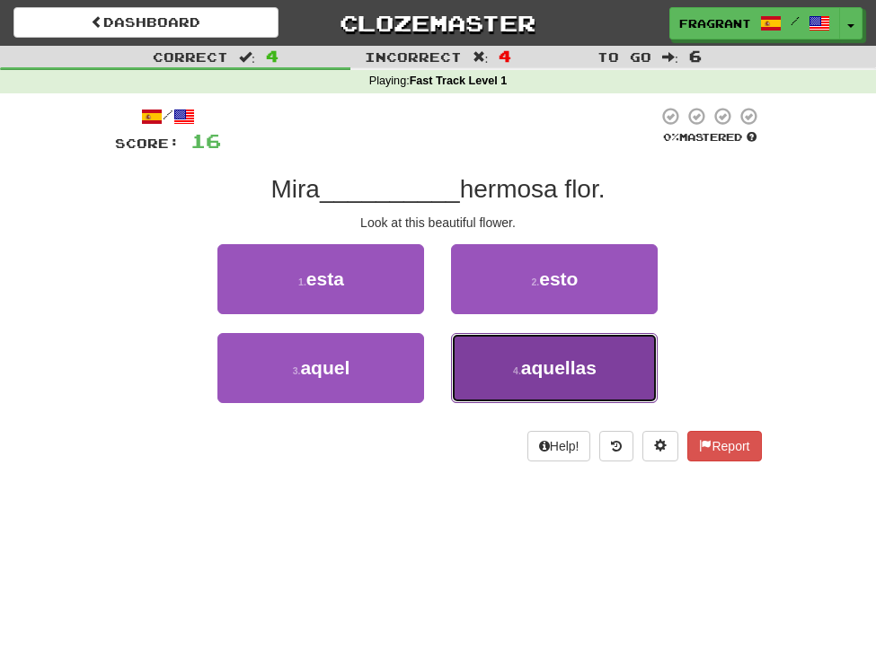
click at [529, 379] on button "4 . aquellas" at bounding box center [554, 368] width 207 height 70
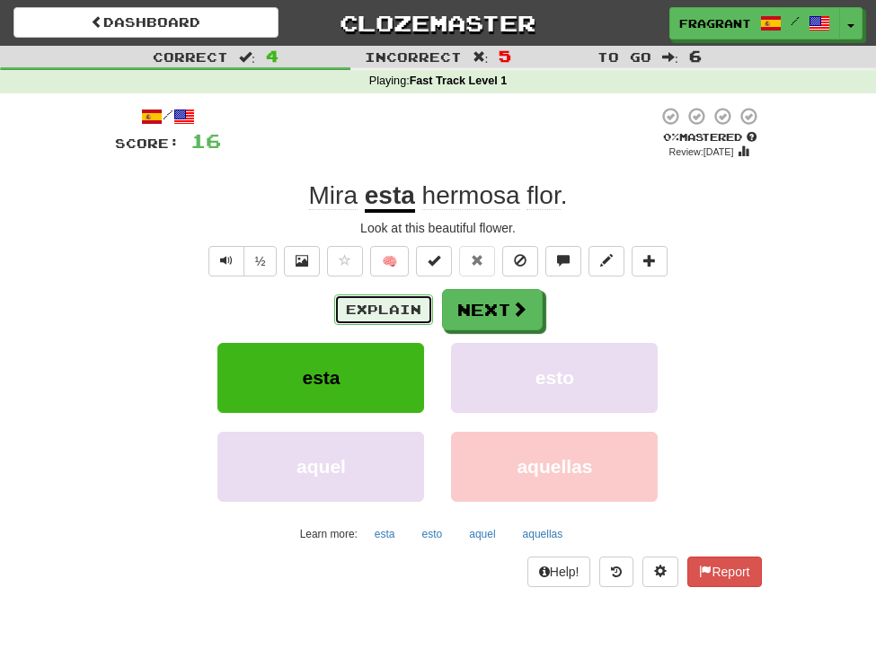
click at [371, 305] on button "Explain" at bounding box center [383, 310] width 99 height 31
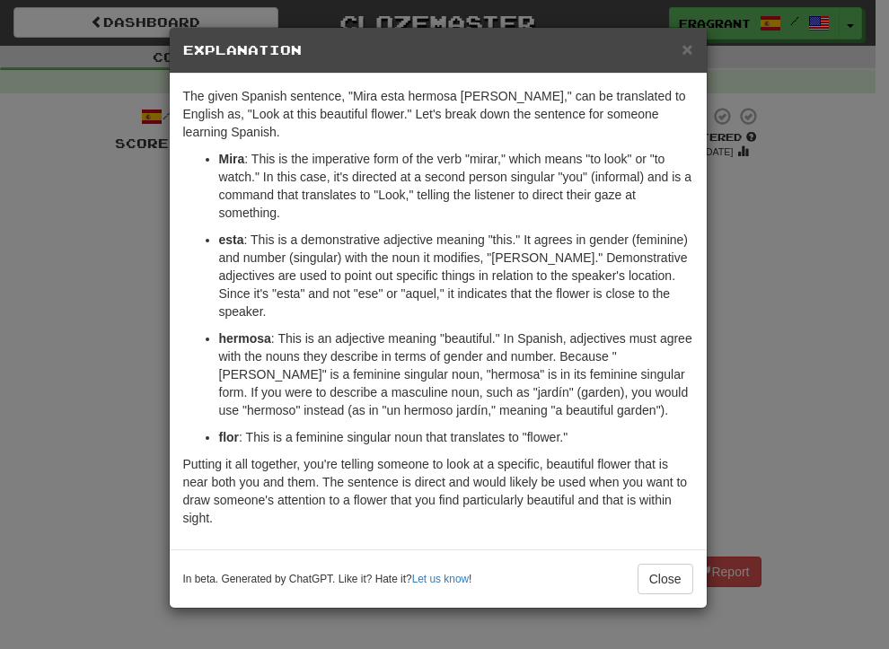
click at [778, 297] on div "× Explanation The given Spanish sentence, "Mira esta hermosa [PERSON_NAME]," ca…" at bounding box center [444, 324] width 889 height 649
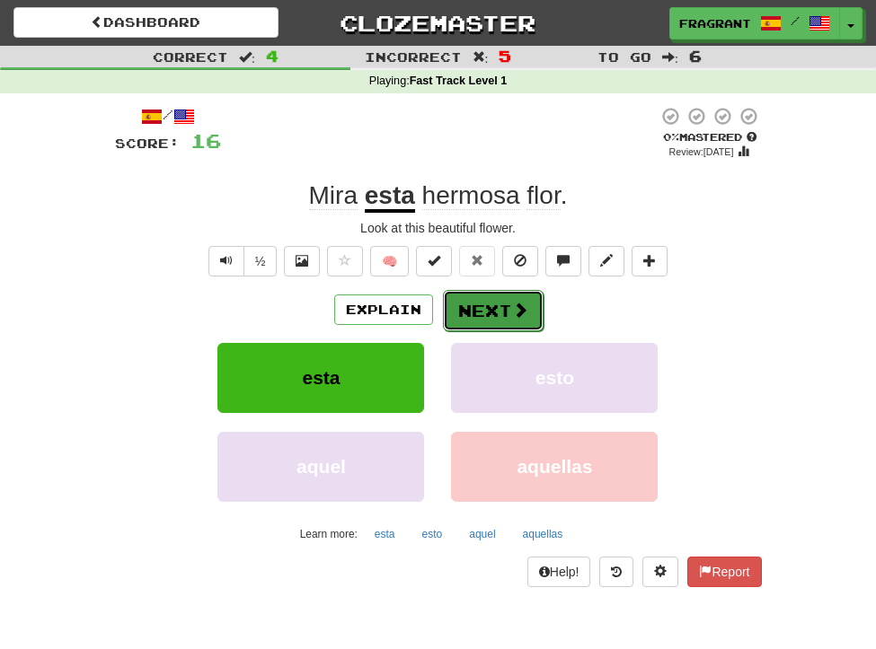
click at [494, 311] on button "Next" at bounding box center [493, 310] width 101 height 41
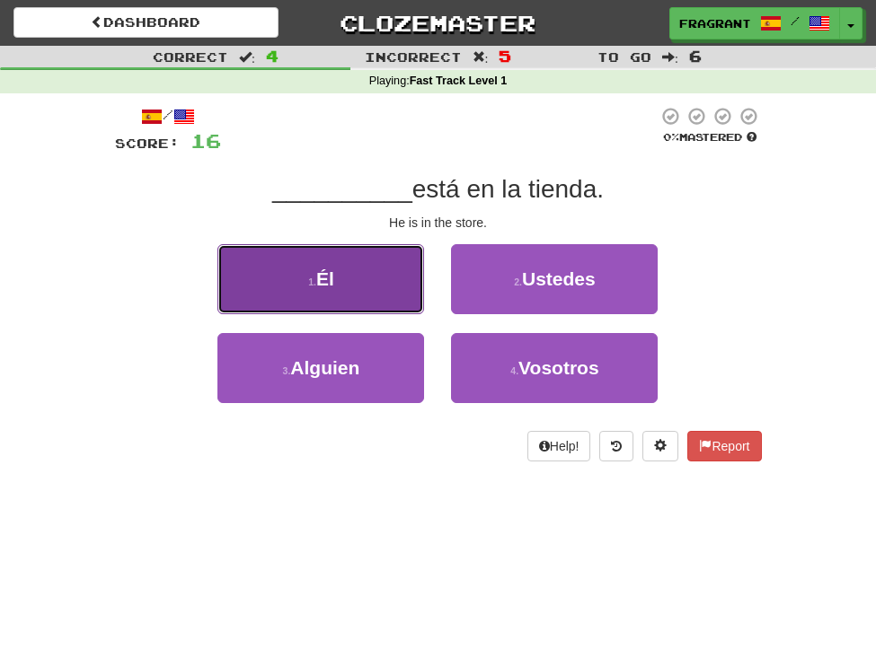
click at [392, 290] on button "1 . Él" at bounding box center [320, 279] width 207 height 70
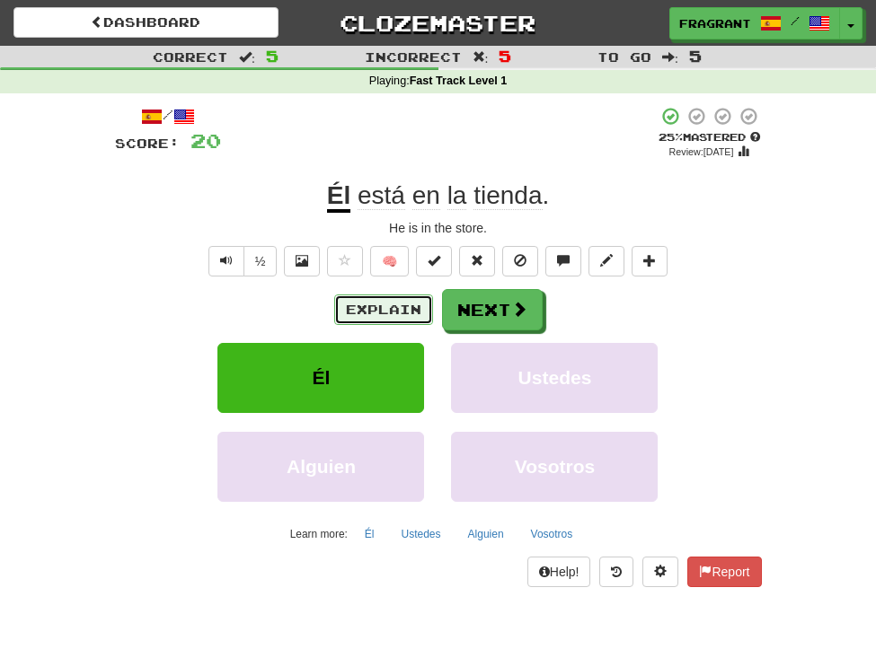
click at [410, 317] on button "Explain" at bounding box center [383, 310] width 99 height 31
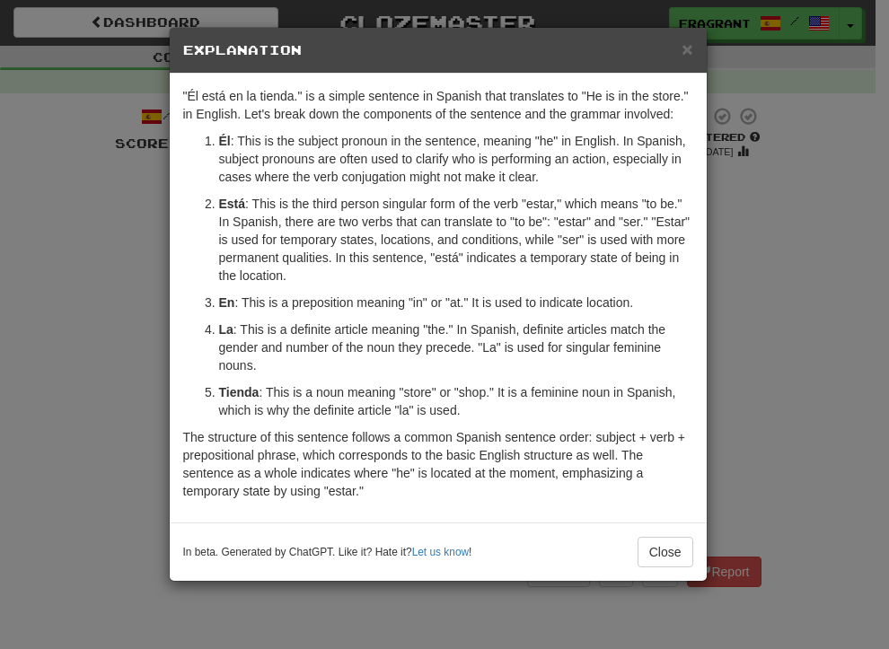
click at [743, 267] on div "× Explanation "Él está en la tienda." is a simple sentence in Spanish that tran…" at bounding box center [444, 324] width 889 height 649
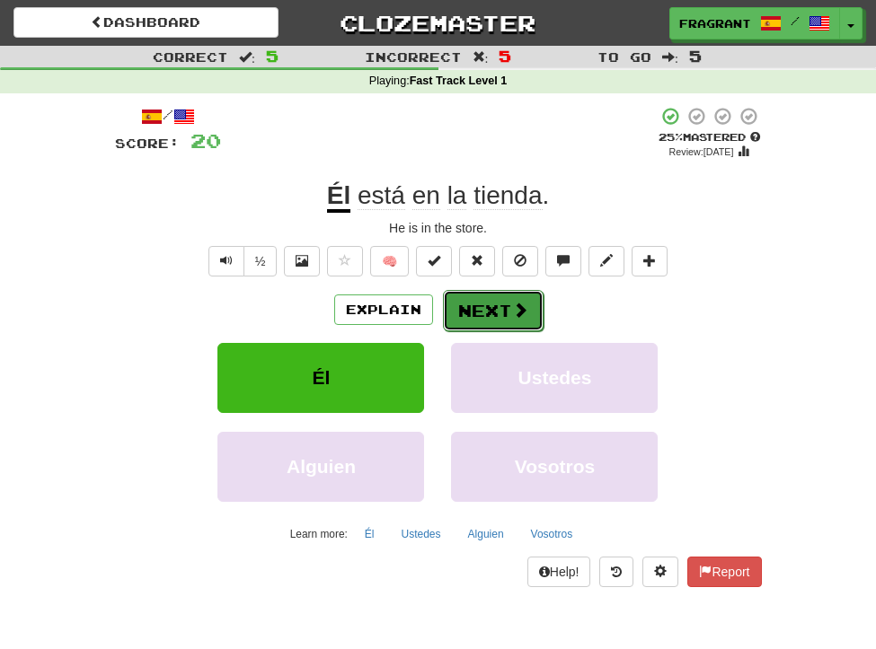
click at [520, 296] on button "Next" at bounding box center [493, 310] width 101 height 41
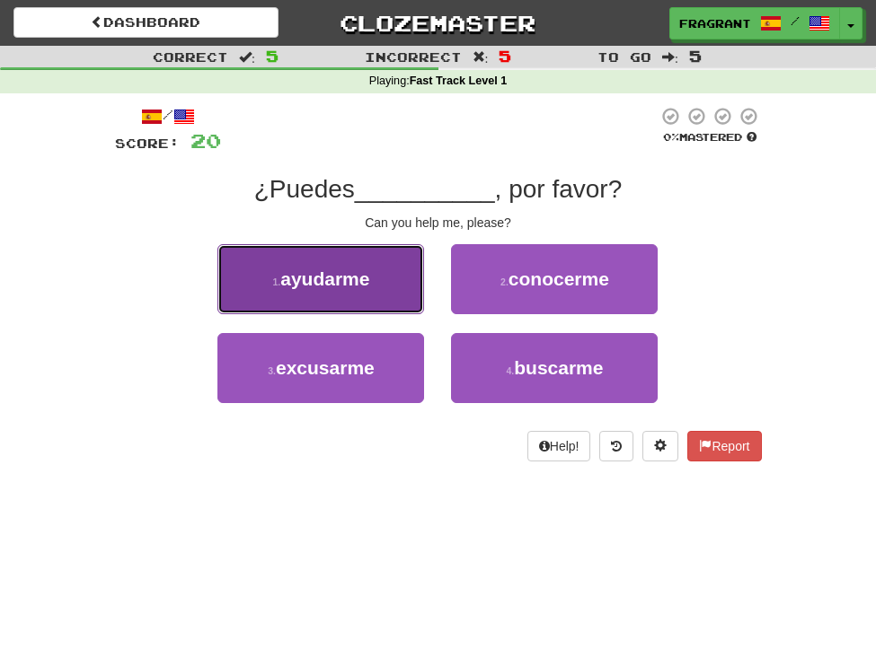
click at [393, 307] on button "1 . ayudarme" at bounding box center [320, 279] width 207 height 70
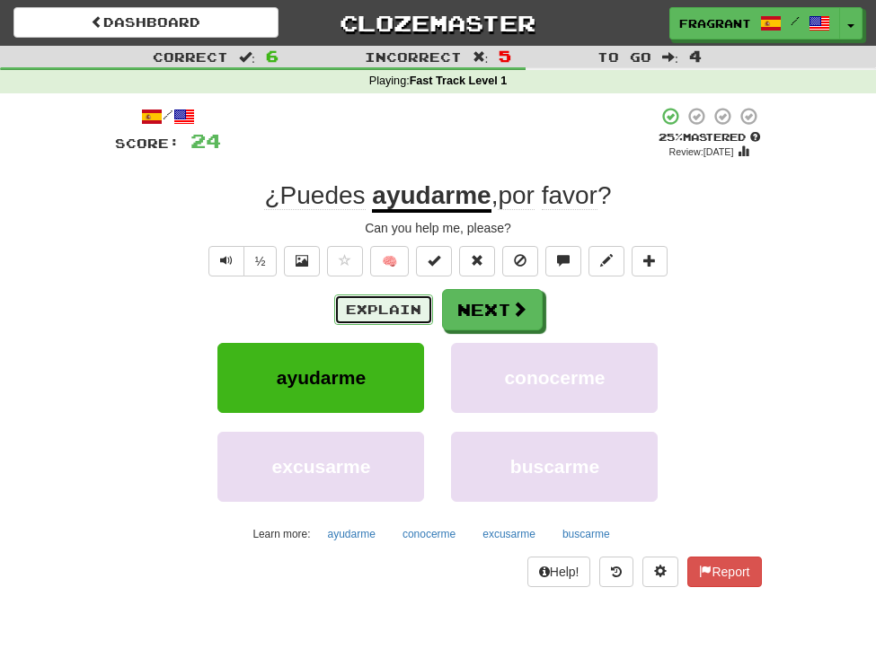
click at [416, 308] on button "Explain" at bounding box center [383, 310] width 99 height 31
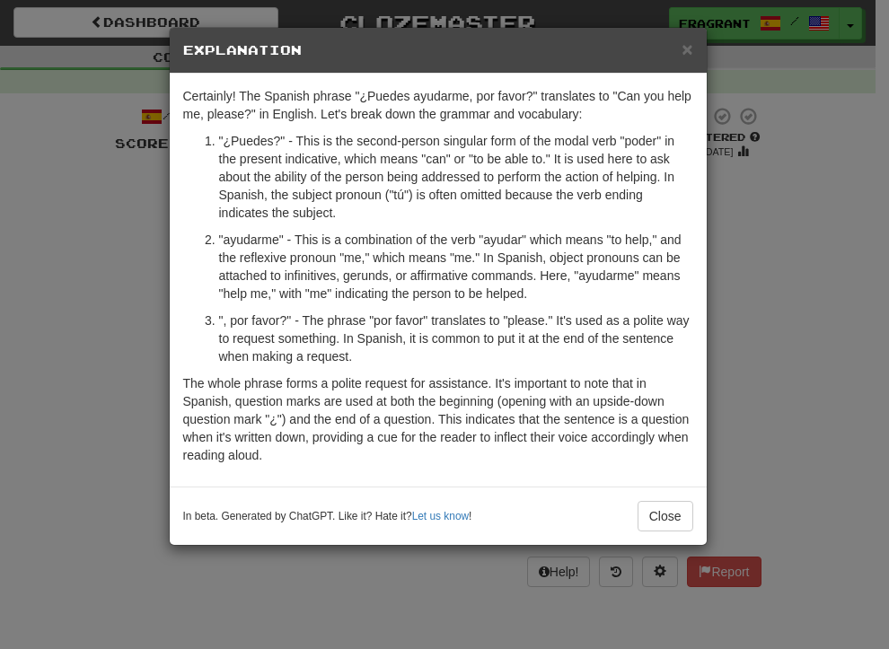
click at [746, 249] on div "× Explanation Certainly! The Spanish phrase "¿Puedes ayudarme, por favor?" tran…" at bounding box center [444, 324] width 889 height 649
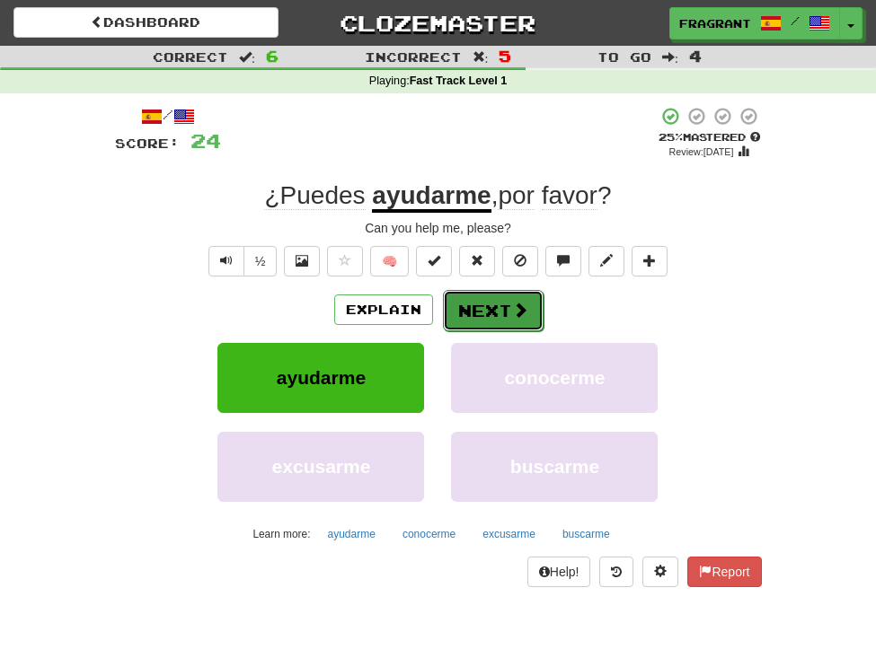
click at [501, 323] on button "Next" at bounding box center [493, 310] width 101 height 41
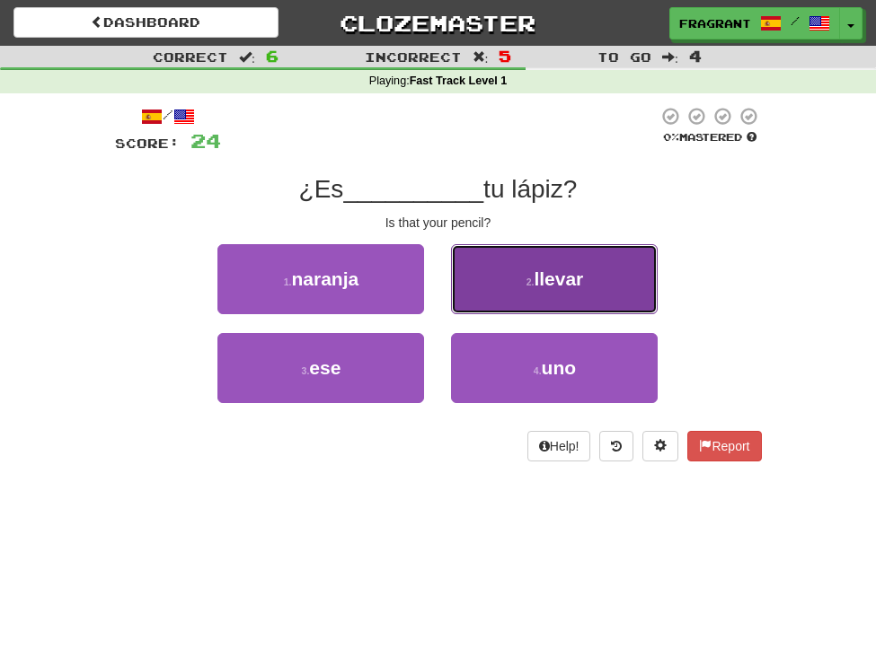
click at [526, 282] on small "2 ." at bounding box center [530, 282] width 8 height 11
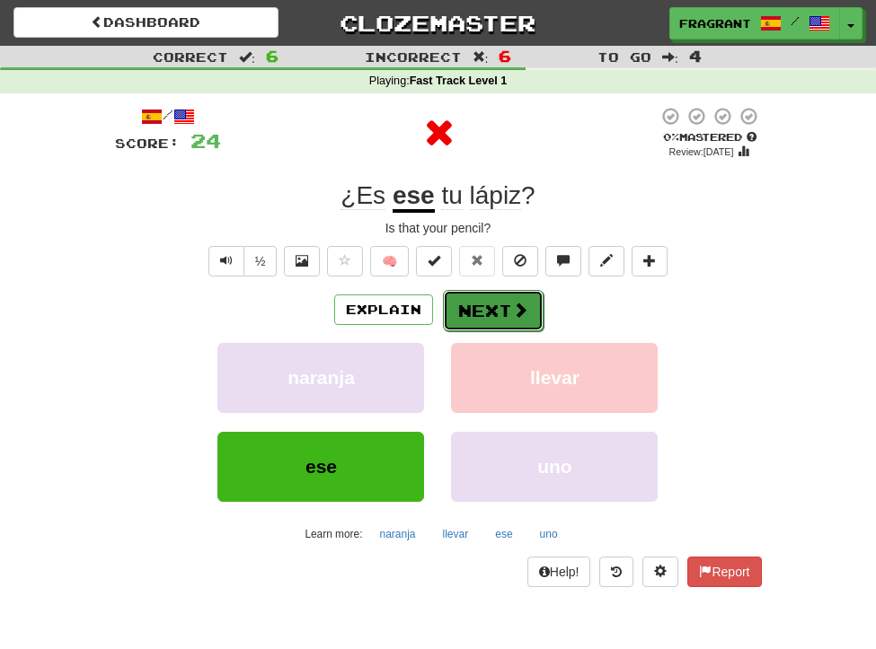
click at [484, 322] on button "Next" at bounding box center [493, 310] width 101 height 41
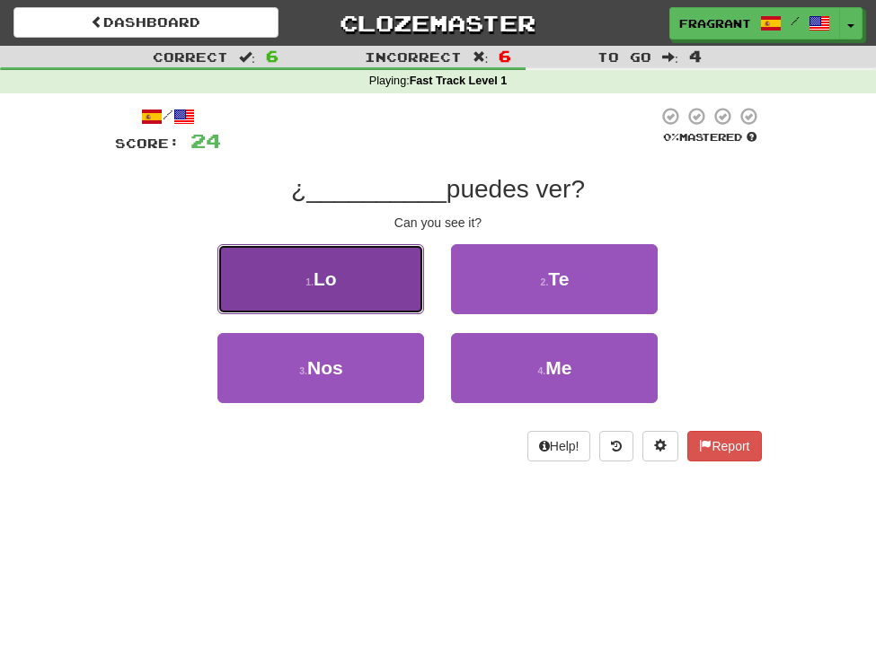
click at [322, 295] on button "1 . Lo" at bounding box center [320, 279] width 207 height 70
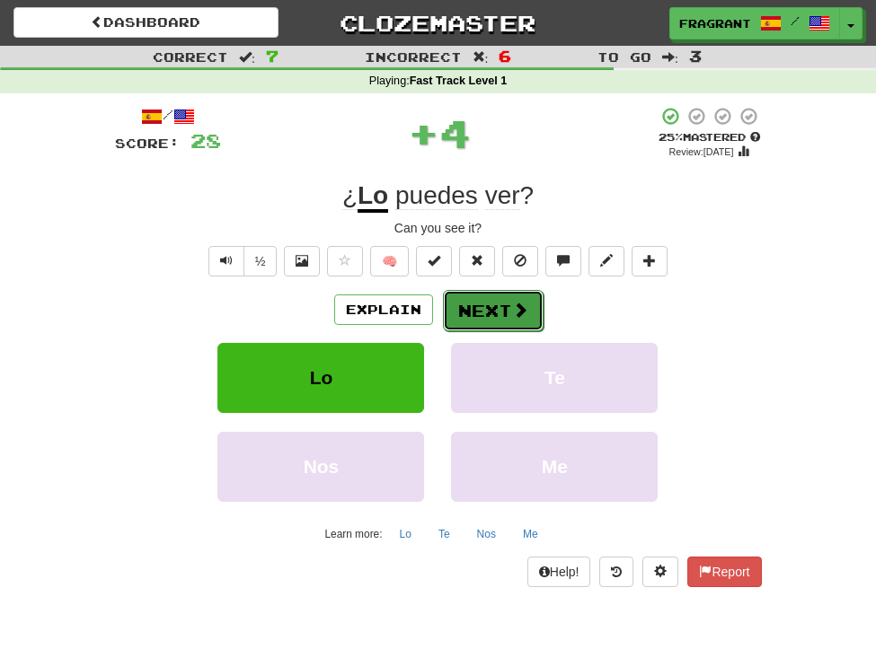
click at [495, 314] on button "Next" at bounding box center [493, 310] width 101 height 41
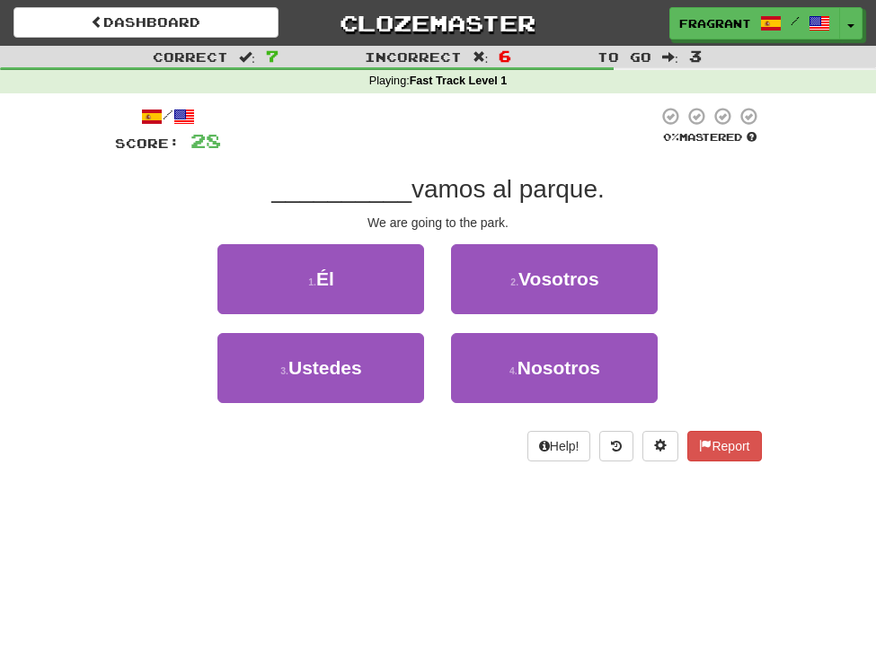
click at [756, 348] on div "3 . Ustedes 4 . Nosotros" at bounding box center [438, 377] width 701 height 89
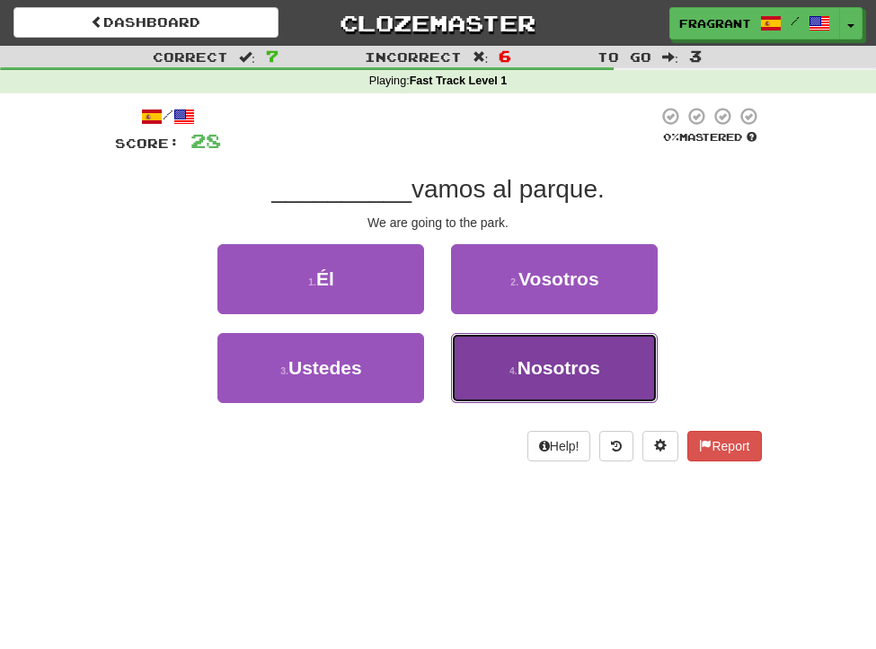
click at [631, 382] on button "4 . Nosotros" at bounding box center [554, 368] width 207 height 70
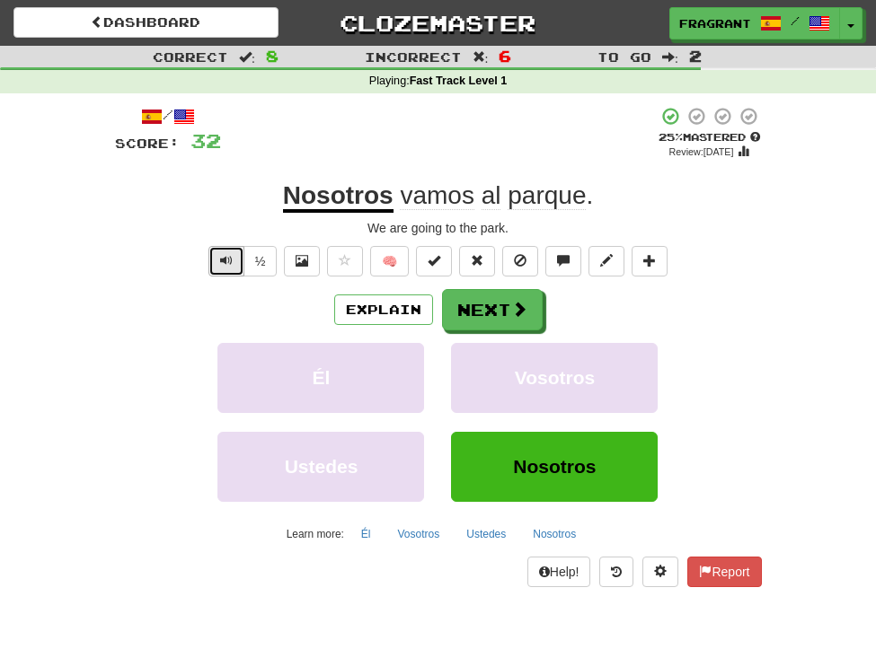
click at [237, 259] on button "Text-to-speech controls" at bounding box center [226, 261] width 36 height 31
click at [250, 266] on button "½" at bounding box center [260, 261] width 34 height 31
click at [515, 296] on button "Next" at bounding box center [493, 310] width 101 height 41
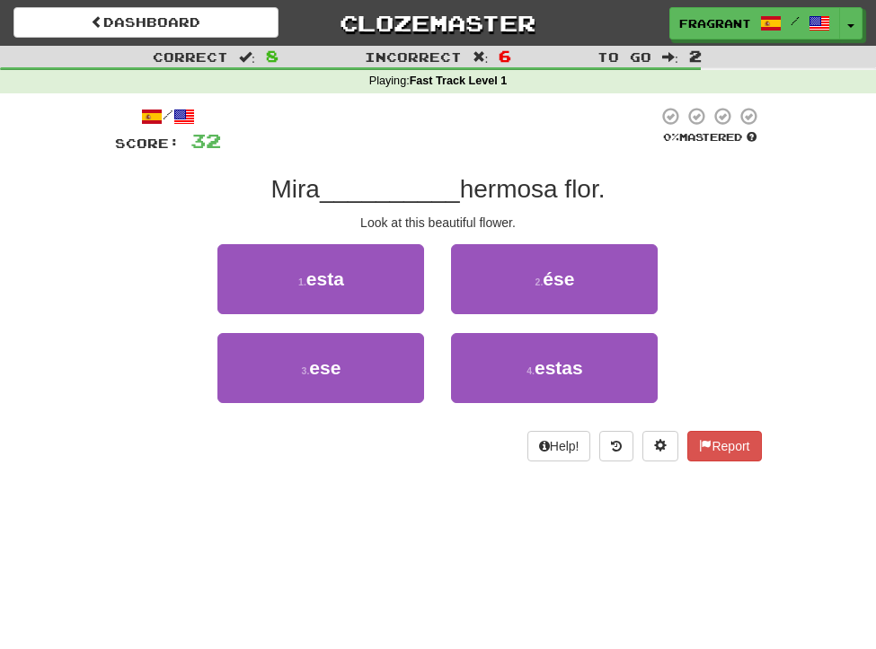
click at [765, 323] on div "/ Score: 32 0 % Mastered Mira __________ hermosa [PERSON_NAME]. Look at this be…" at bounding box center [439, 289] width 674 height 393
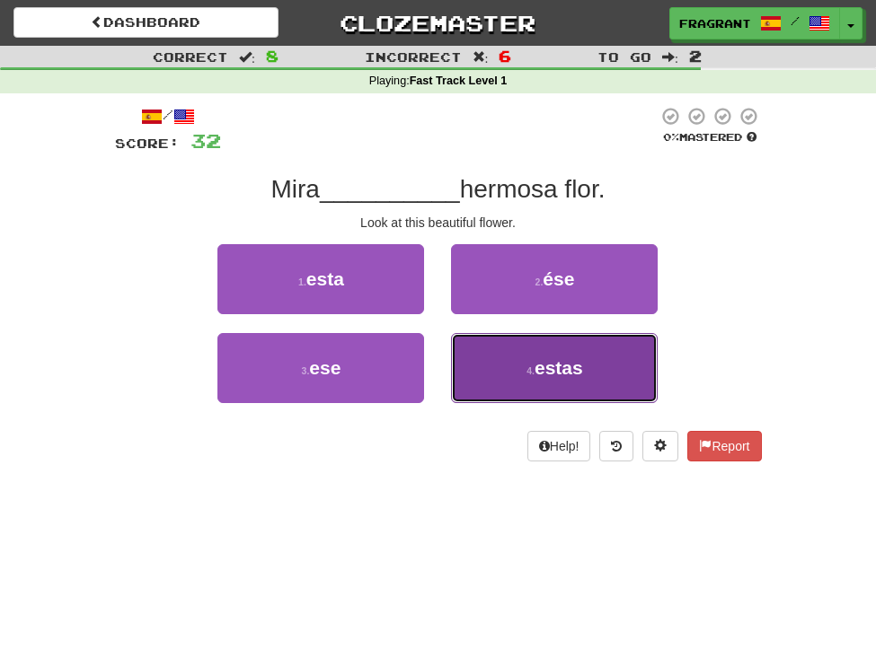
click at [578, 397] on button "4 . estas" at bounding box center [554, 368] width 207 height 70
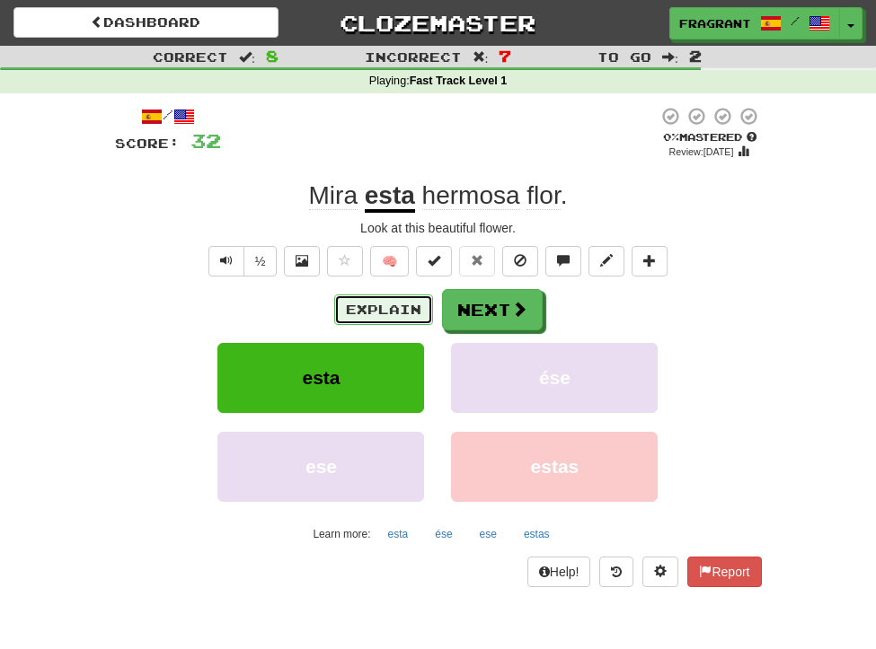
click at [381, 302] on button "Explain" at bounding box center [383, 310] width 99 height 31
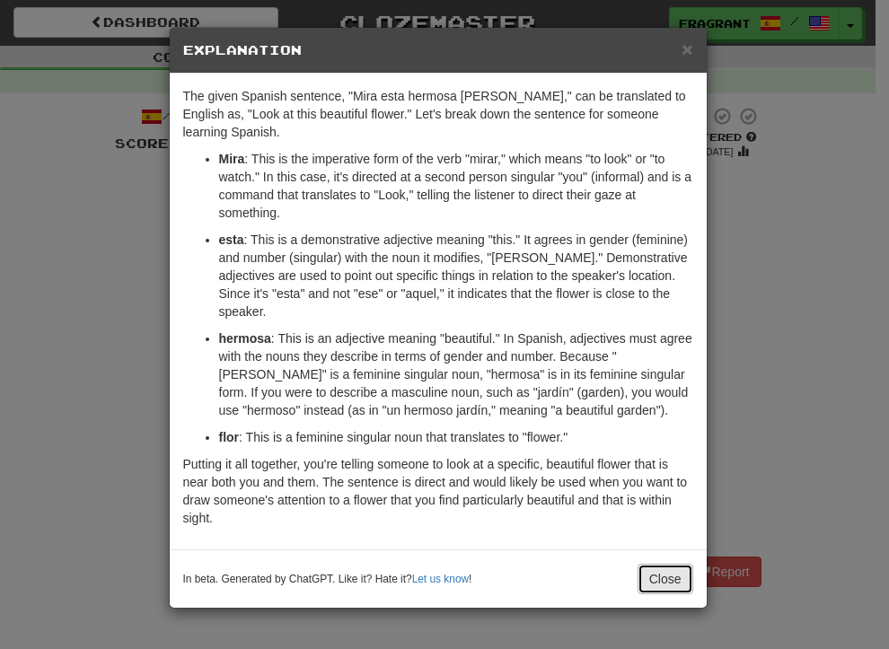
click at [662, 573] on button "Close" at bounding box center [666, 579] width 56 height 31
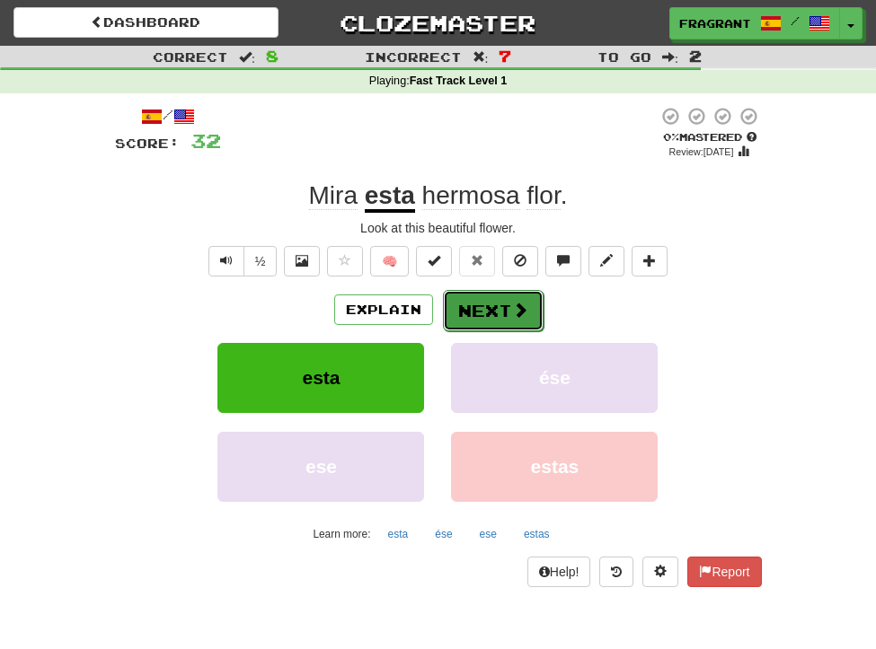
click at [483, 314] on button "Next" at bounding box center [493, 310] width 101 height 41
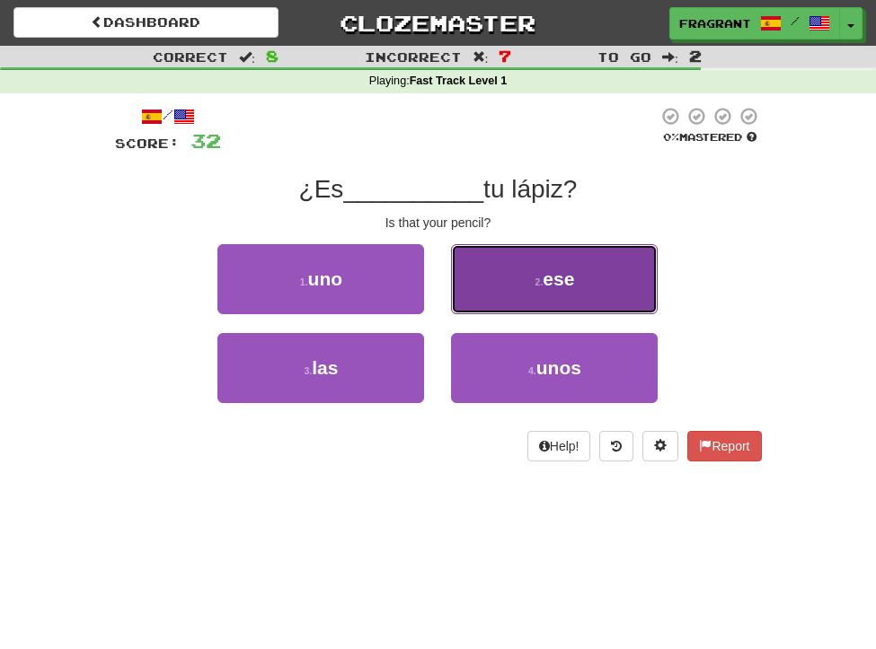
click at [506, 276] on button "2 . ese" at bounding box center [554, 279] width 207 height 70
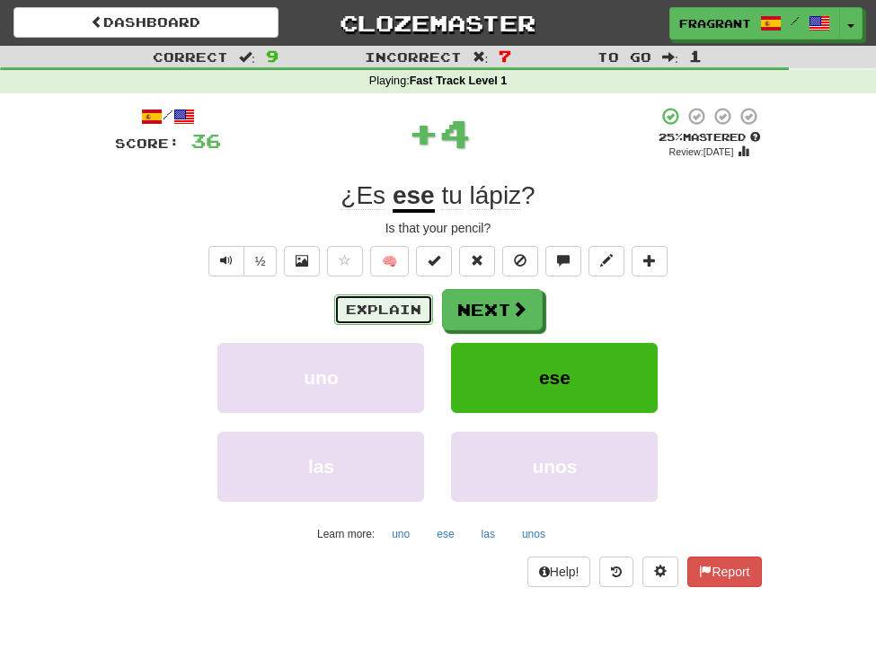
click at [411, 307] on button "Explain" at bounding box center [383, 310] width 99 height 31
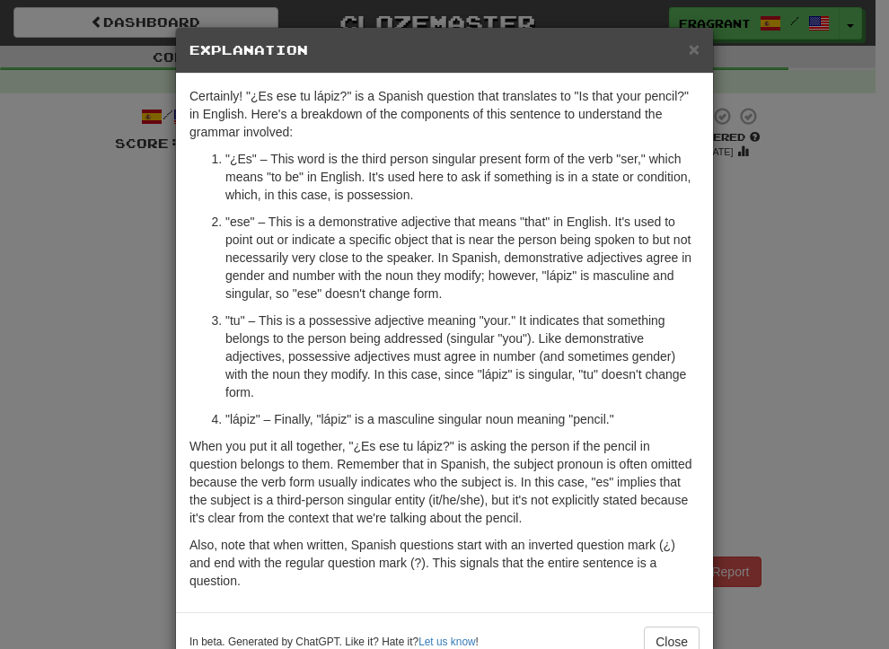
click at [799, 320] on div "× Explanation Certainly! "¿Es ese tu lápiz?" is a Spanish question that transla…" at bounding box center [444, 324] width 889 height 649
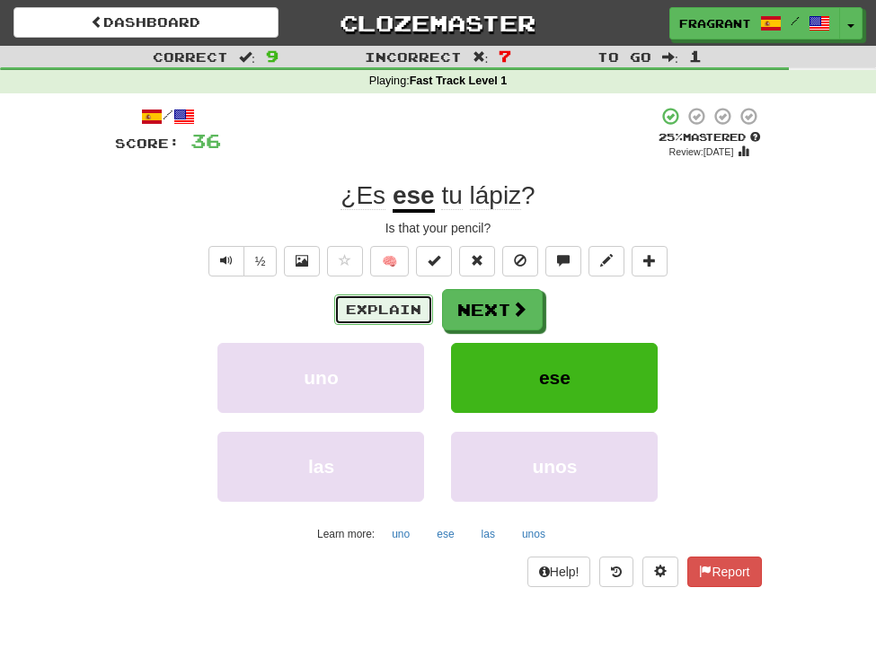
click at [371, 317] on button "Explain" at bounding box center [383, 310] width 99 height 31
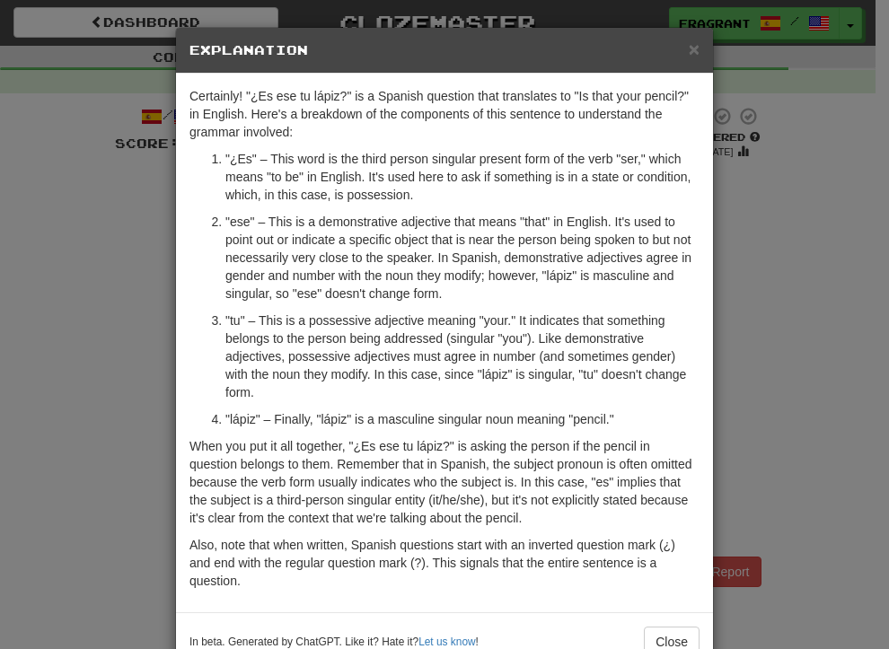
click at [806, 361] on div "× Explanation Certainly! "¿Es ese tu lápiz?" is a Spanish question that transla…" at bounding box center [444, 324] width 889 height 649
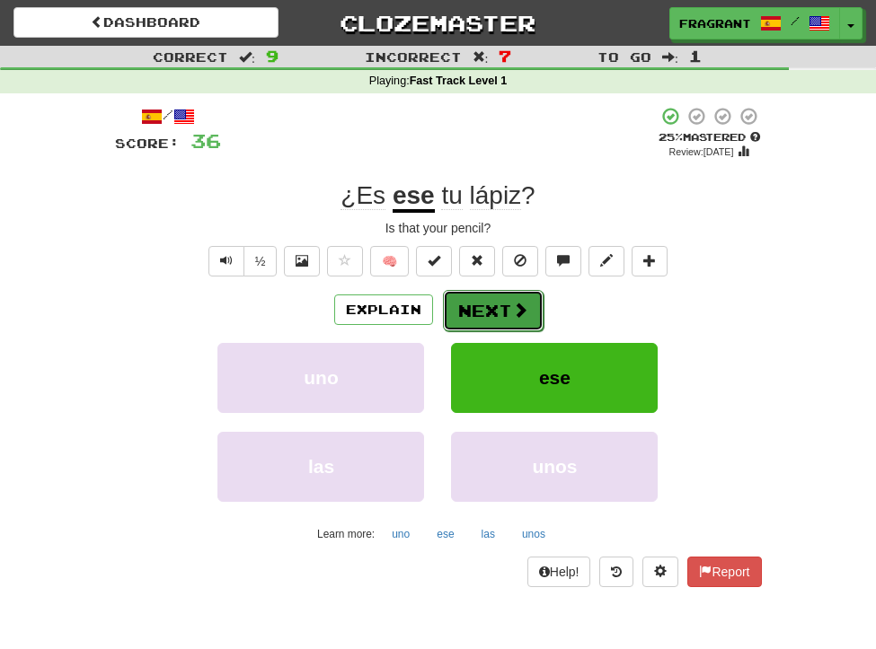
click at [528, 317] on button "Next" at bounding box center [493, 310] width 101 height 41
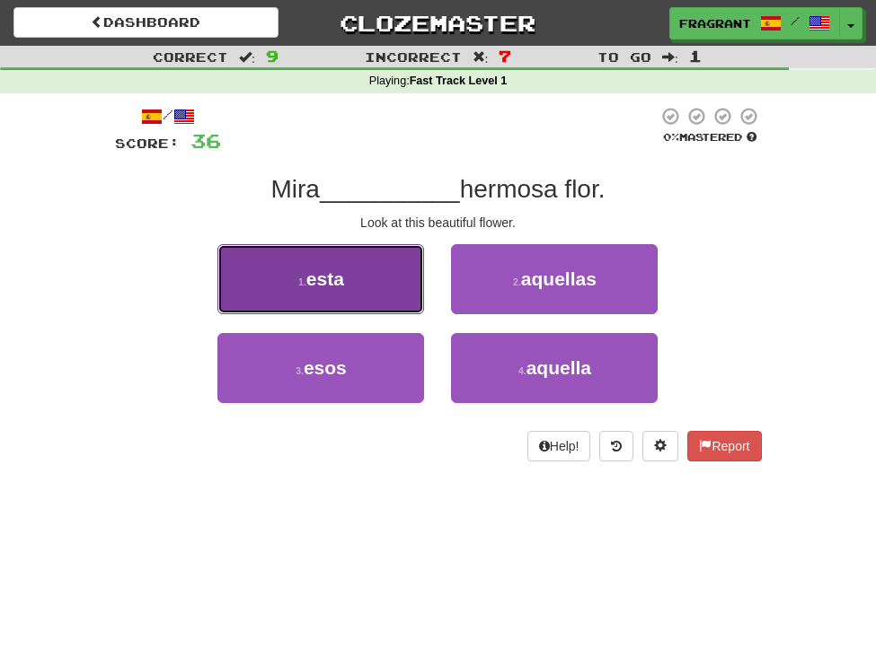
click at [395, 303] on button "1 . esta" at bounding box center [320, 279] width 207 height 70
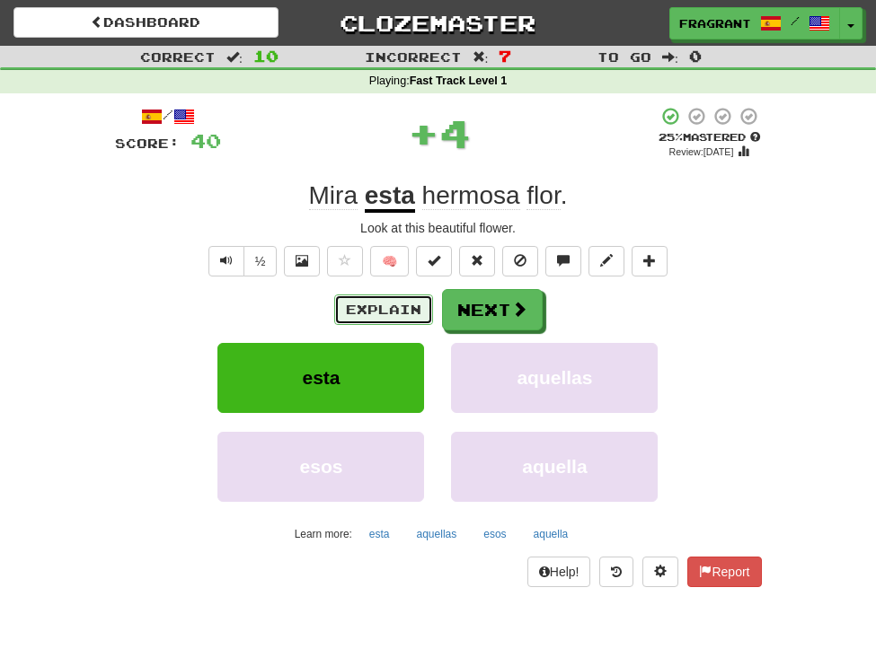
click at [397, 306] on button "Explain" at bounding box center [383, 310] width 99 height 31
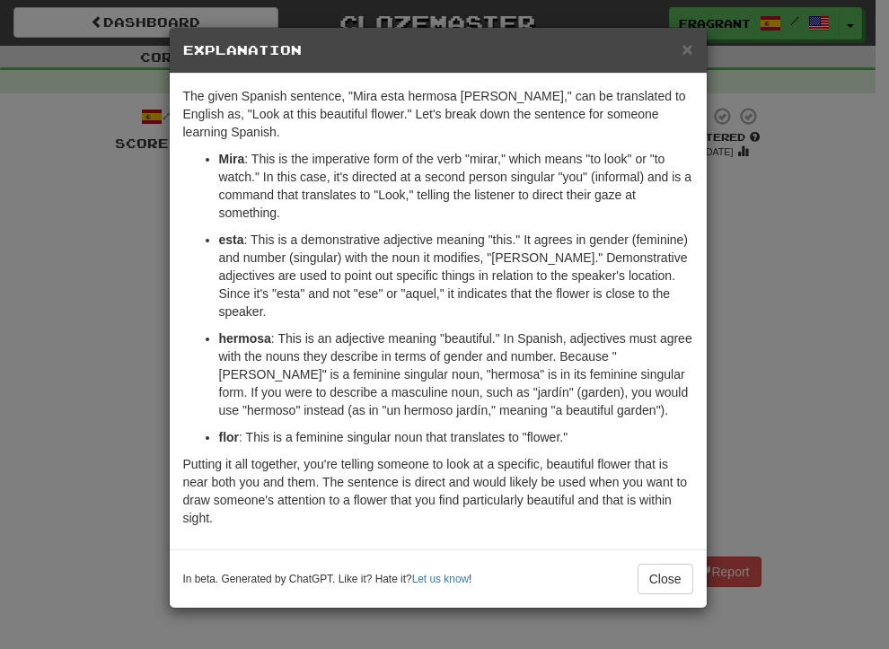
click at [765, 310] on div "× Explanation The given Spanish sentence, "Mira esta hermosa [PERSON_NAME]," ca…" at bounding box center [444, 324] width 889 height 649
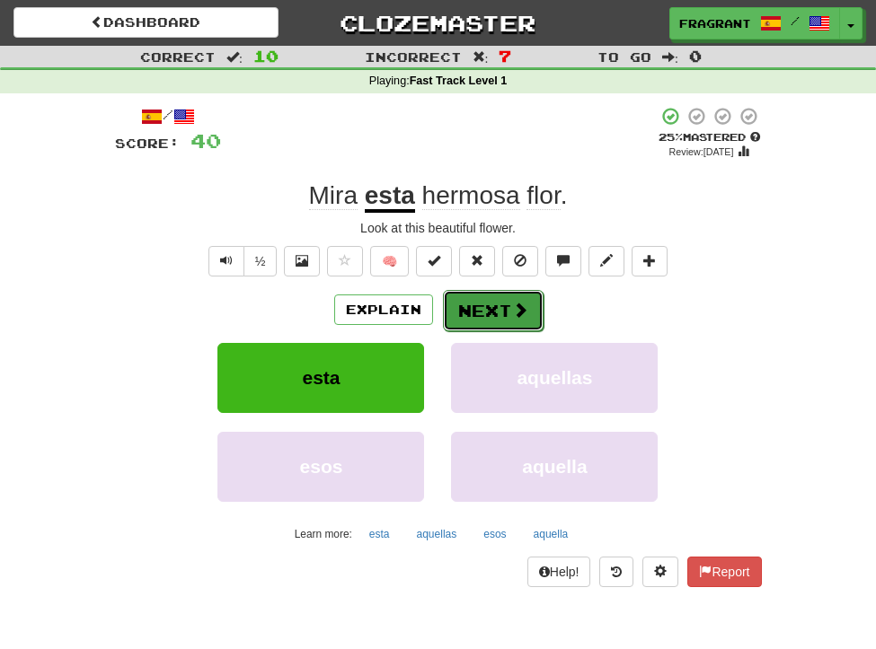
click at [490, 307] on button "Next" at bounding box center [493, 310] width 101 height 41
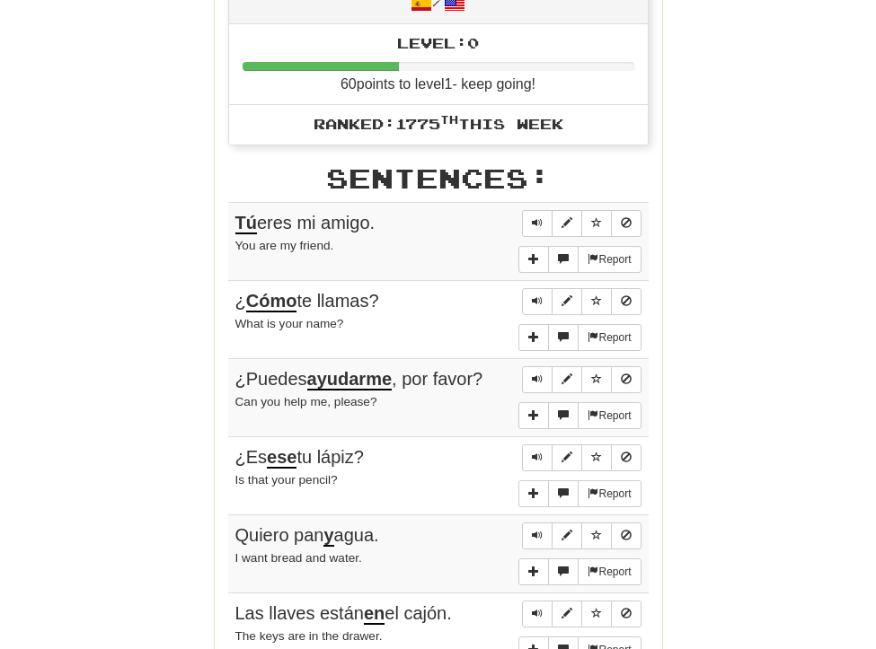
scroll to position [898, 0]
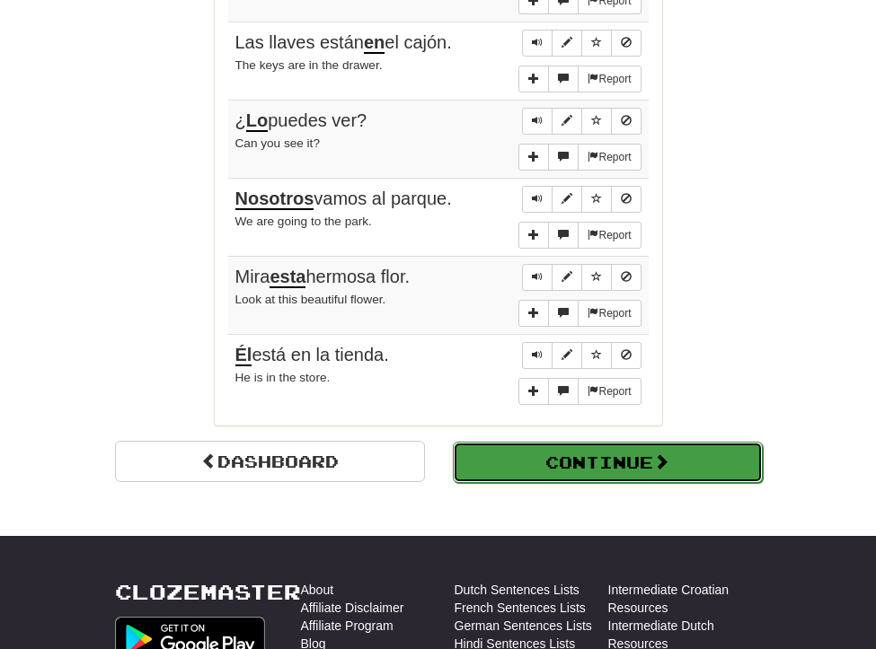
click at [638, 464] on button "Continue" at bounding box center [608, 462] width 310 height 41
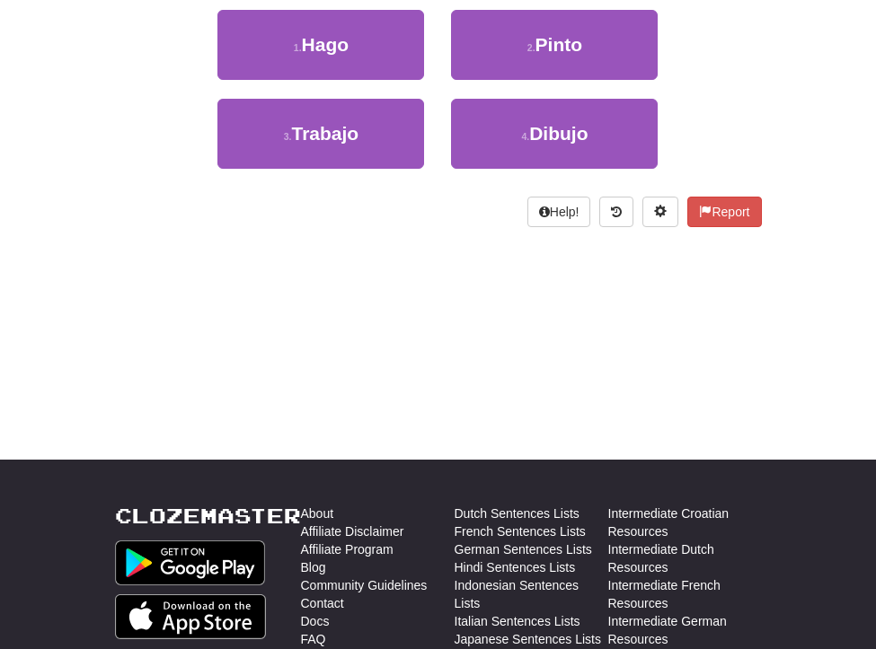
scroll to position [0, 0]
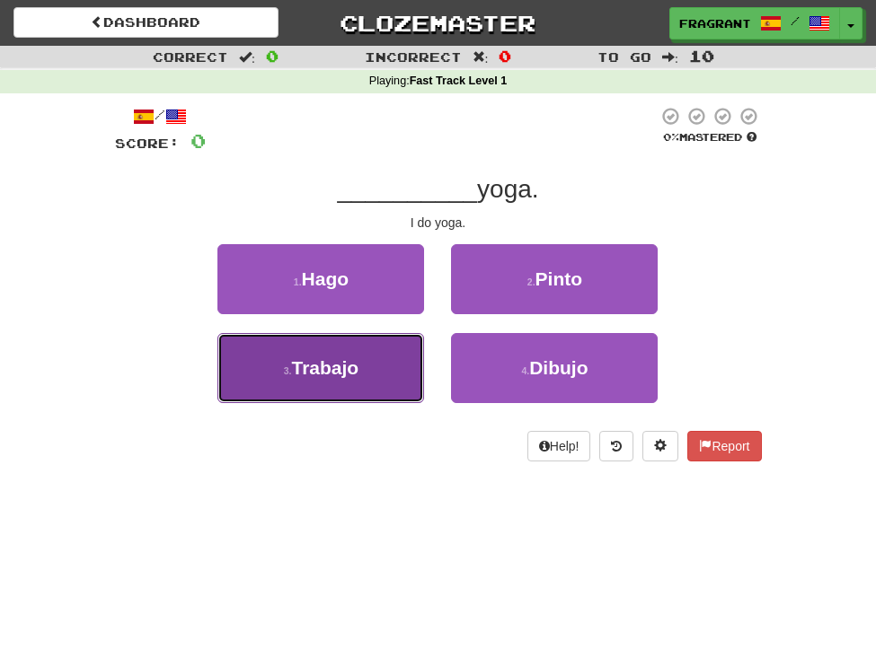
click at [331, 381] on button "3 . Trabajo" at bounding box center [320, 368] width 207 height 70
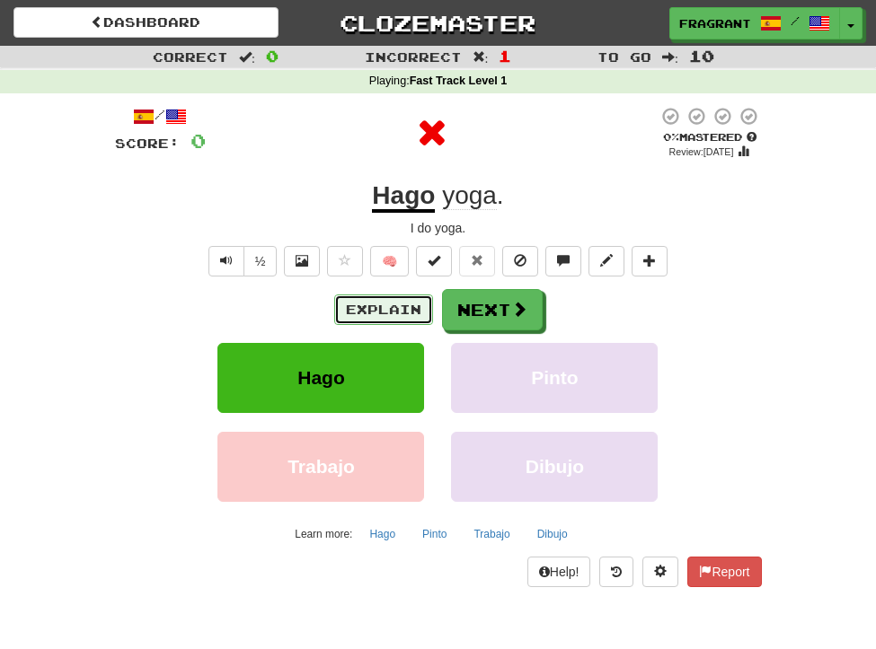
click at [393, 315] on button "Explain" at bounding box center [383, 310] width 99 height 31
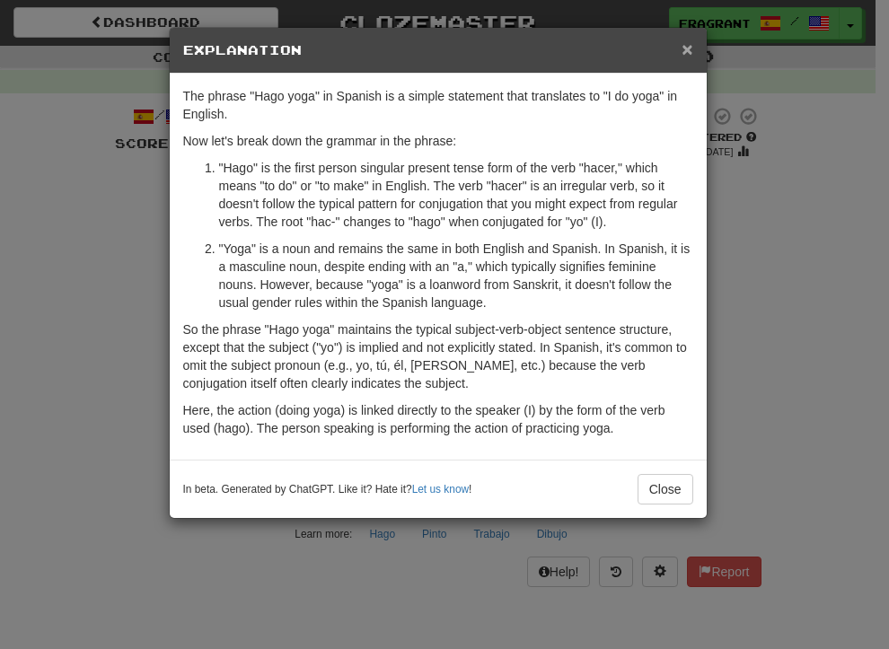
click at [685, 43] on span "×" at bounding box center [687, 49] width 11 height 21
